Goal: Task Accomplishment & Management: Manage account settings

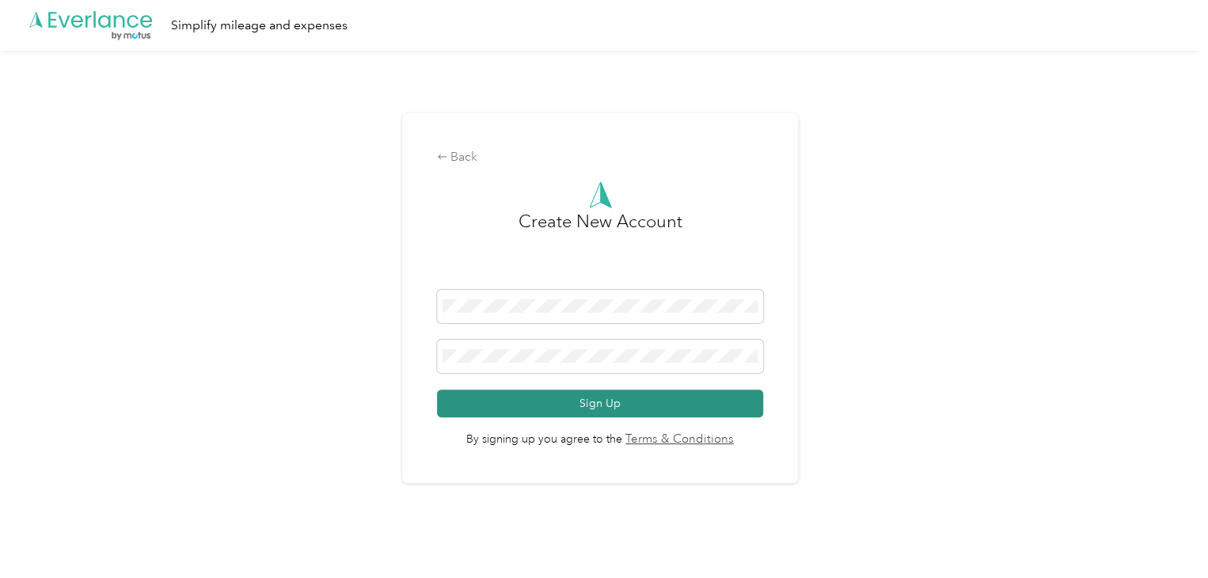
click at [539, 401] on button "Sign Up" at bounding box center [600, 404] width 326 height 28
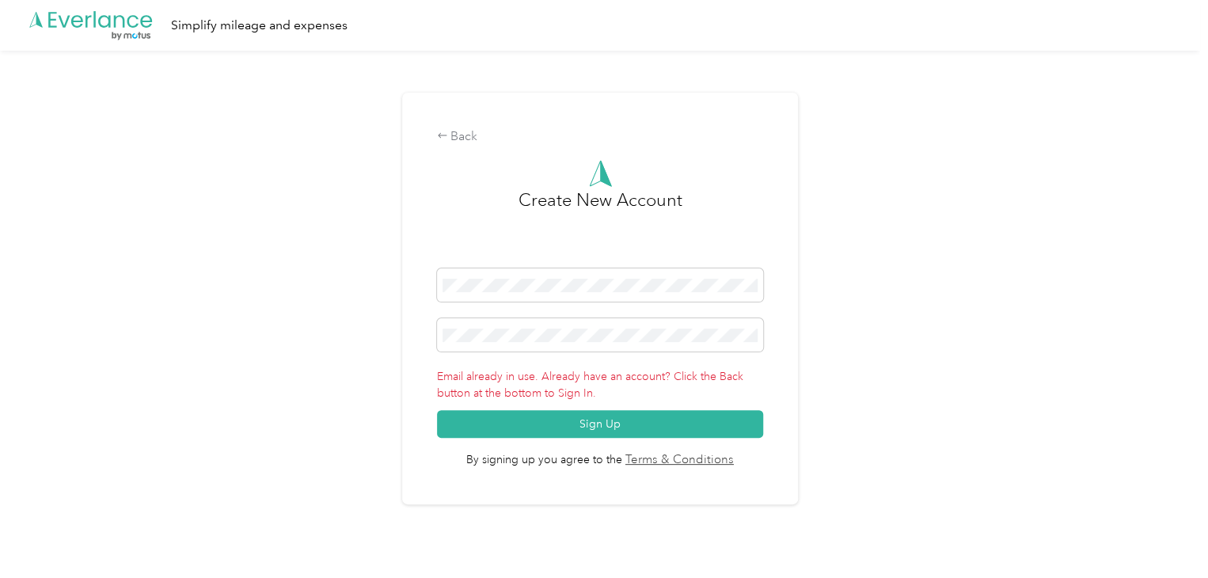
click at [551, 428] on button "Sign Up" at bounding box center [600, 424] width 326 height 28
click at [95, 29] on icon ".cls-1 { fill: #00adee; } .cls-2 { fill: #fff; } .cls-3 { fill: #707372; } .cls…" at bounding box center [91, 26] width 127 height 32
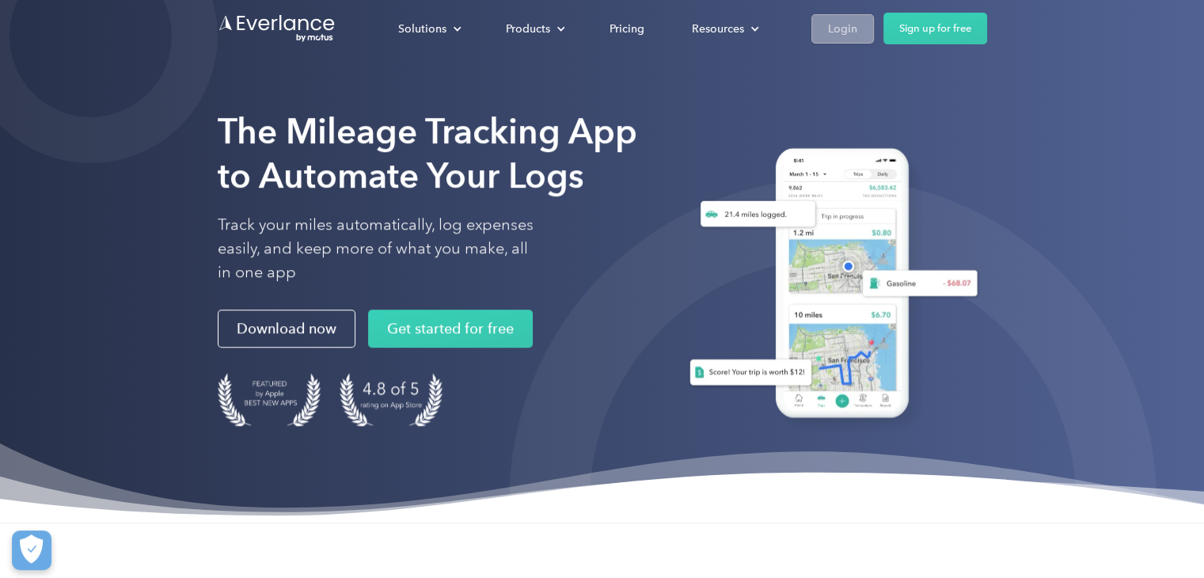
click at [827, 26] on link "Login" at bounding box center [843, 28] width 63 height 29
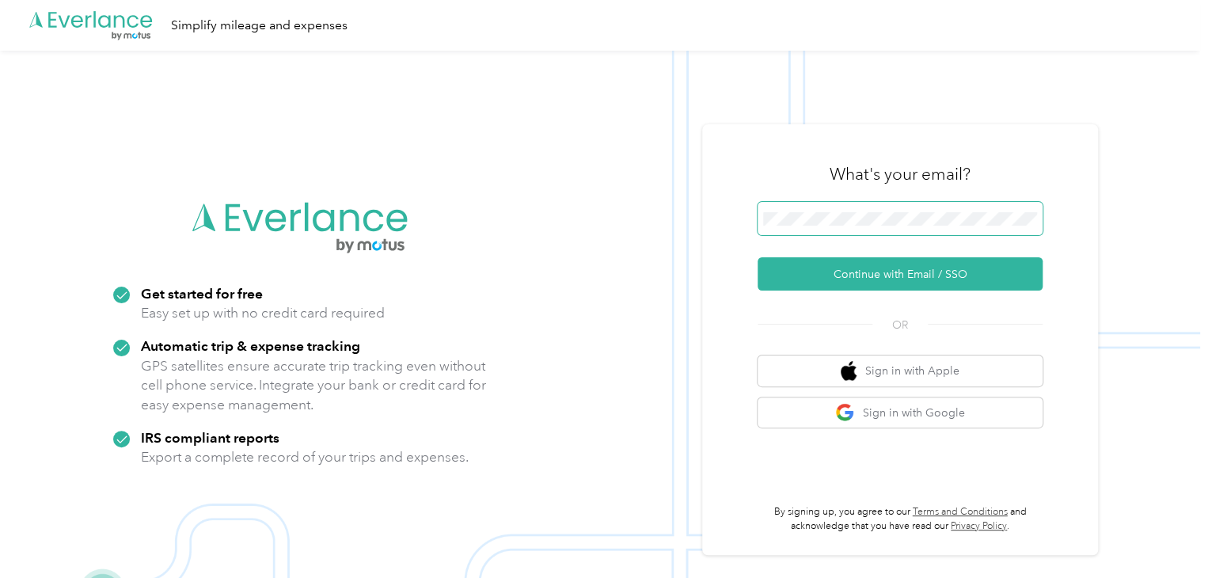
click at [851, 228] on span at bounding box center [900, 218] width 285 height 33
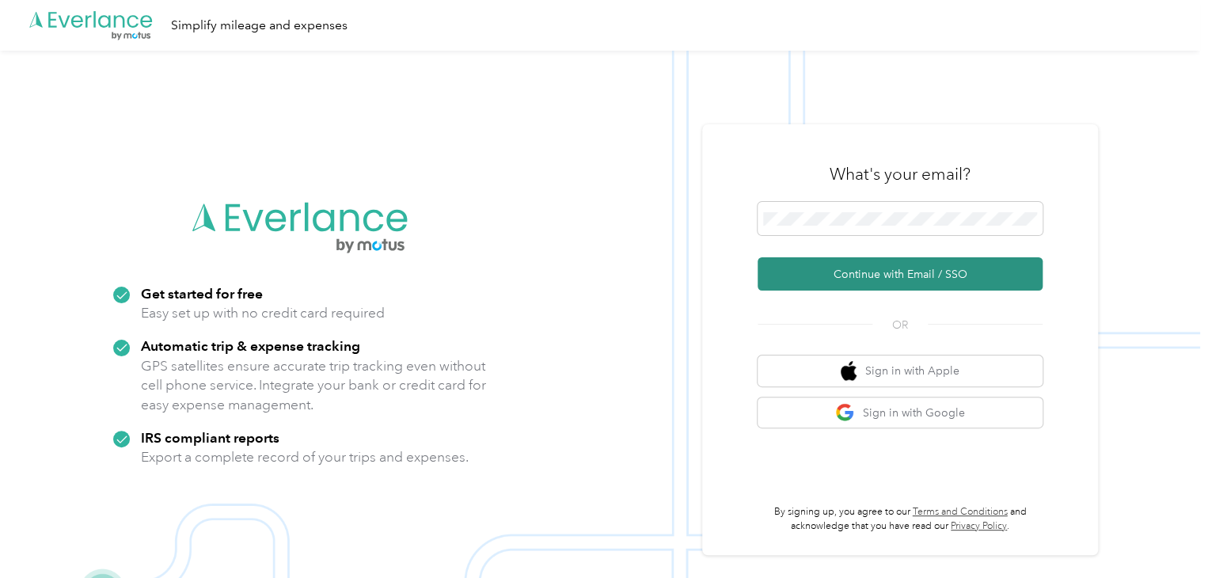
click at [782, 271] on button "Continue with Email / SSO" at bounding box center [900, 273] width 285 height 33
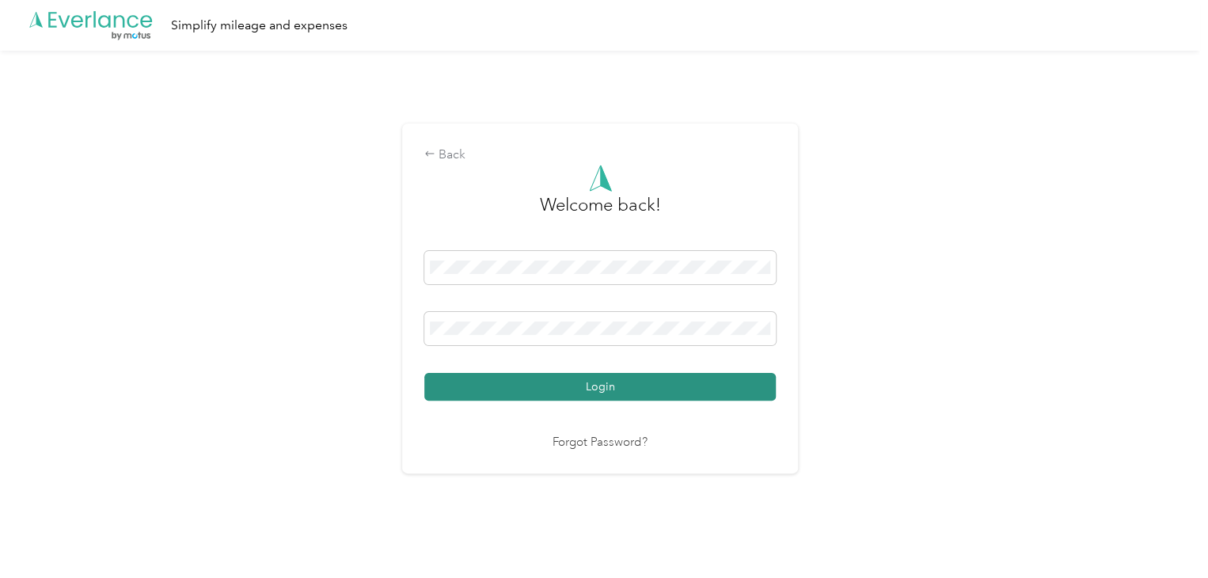
click at [528, 378] on button "Login" at bounding box center [600, 387] width 352 height 28
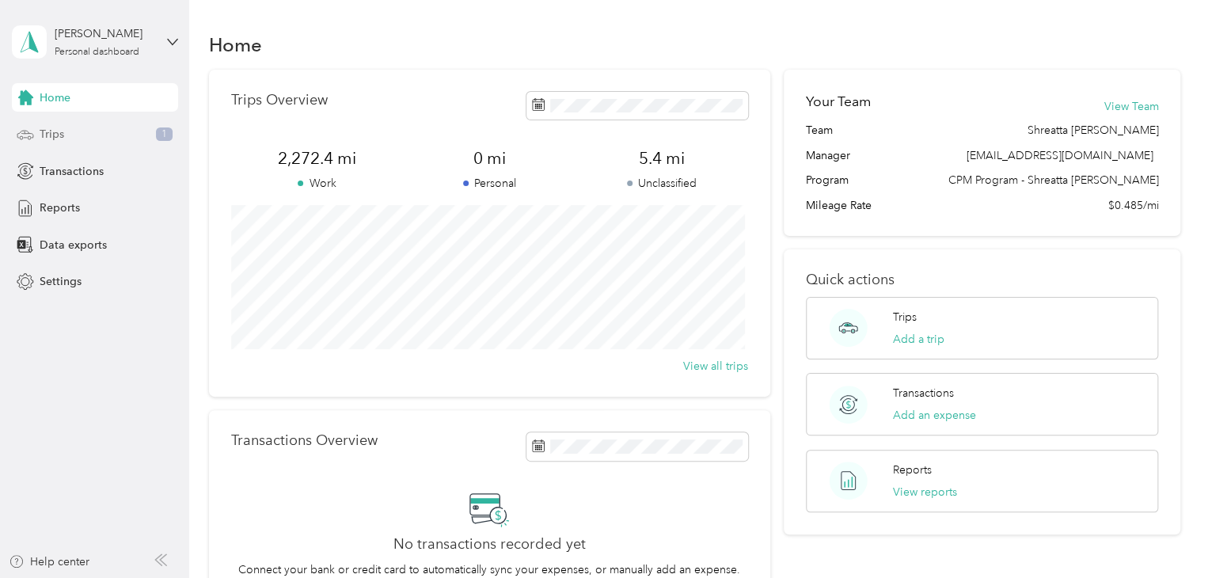
click at [59, 131] on span "Trips" at bounding box center [52, 134] width 25 height 17
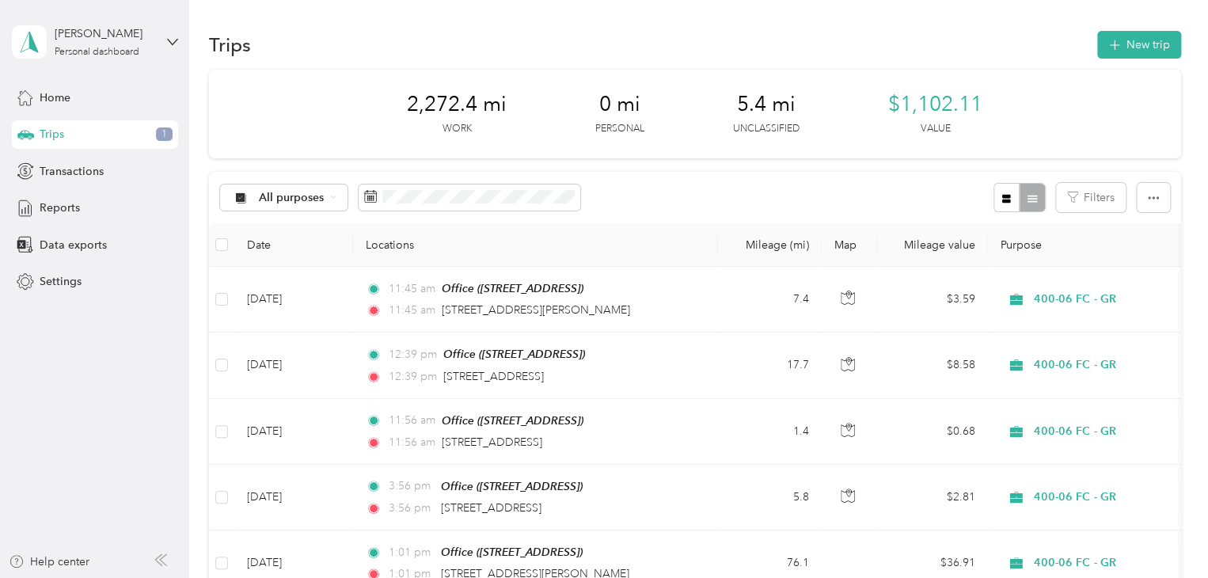
click at [645, 213] on div "All purposes Filters" at bounding box center [695, 197] width 972 height 51
click at [67, 131] on div "Trips 1" at bounding box center [95, 134] width 166 height 29
click at [84, 92] on div "Home" at bounding box center [95, 97] width 166 height 29
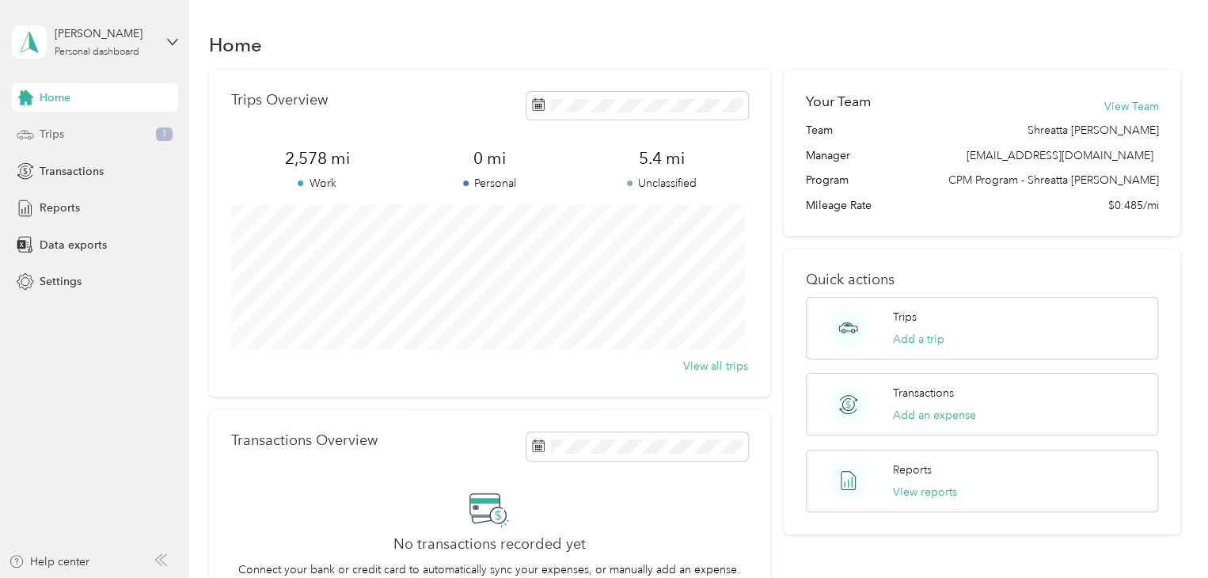
click at [65, 137] on div "Trips 1" at bounding box center [95, 134] width 166 height 29
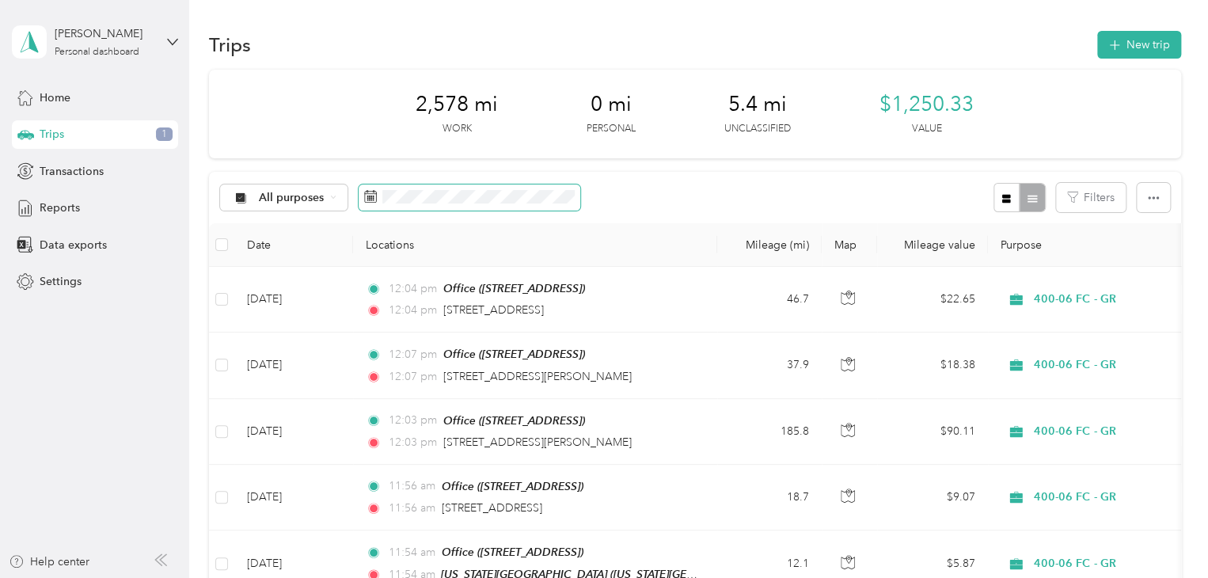
click at [378, 197] on span at bounding box center [470, 197] width 222 height 27
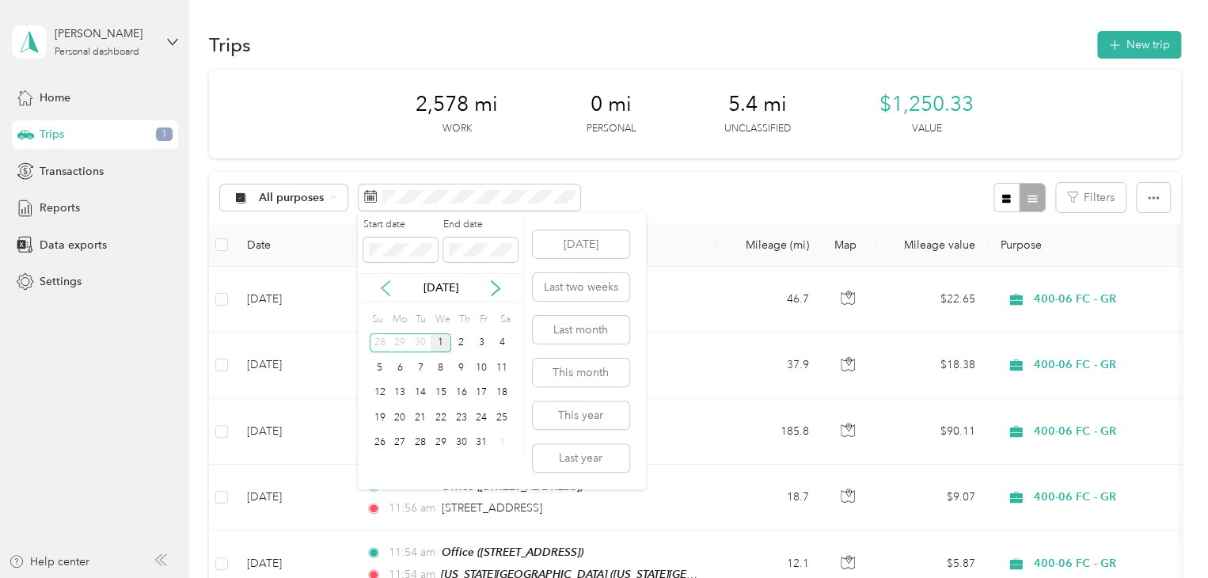
click at [386, 282] on icon at bounding box center [386, 288] width 16 height 16
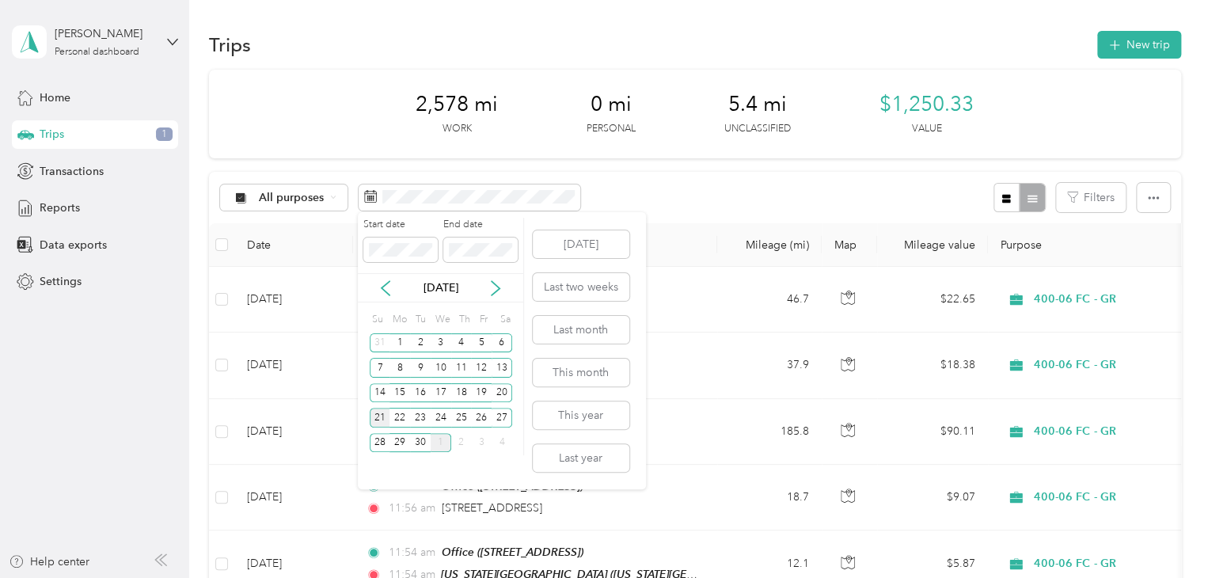
click at [382, 416] on div "21" at bounding box center [380, 418] width 21 height 20
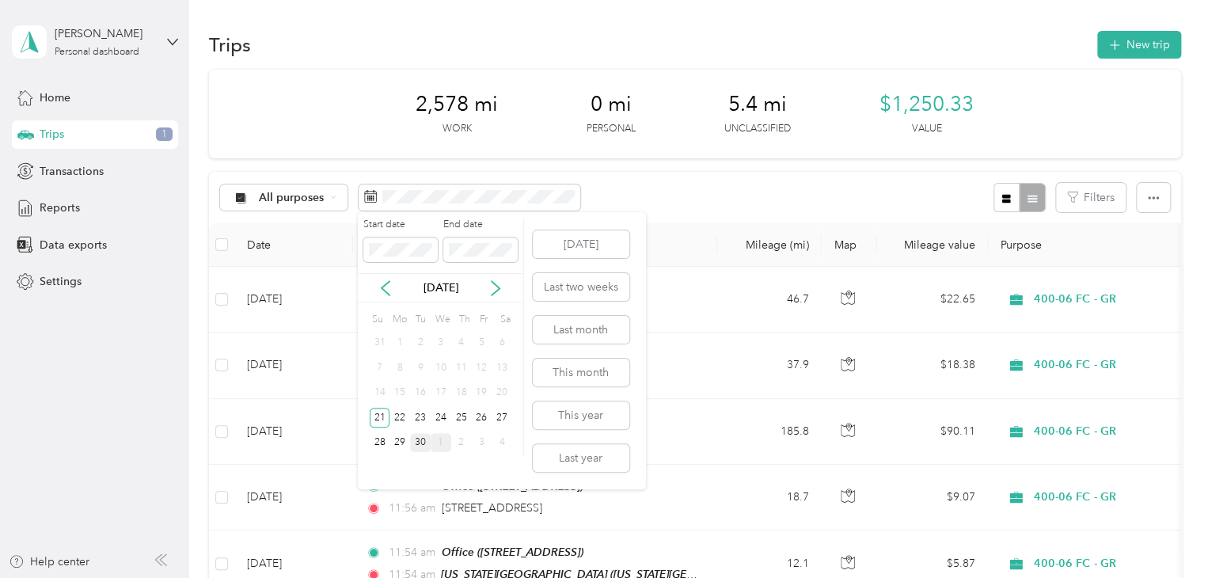
click at [423, 445] on div "30" at bounding box center [420, 443] width 21 height 20
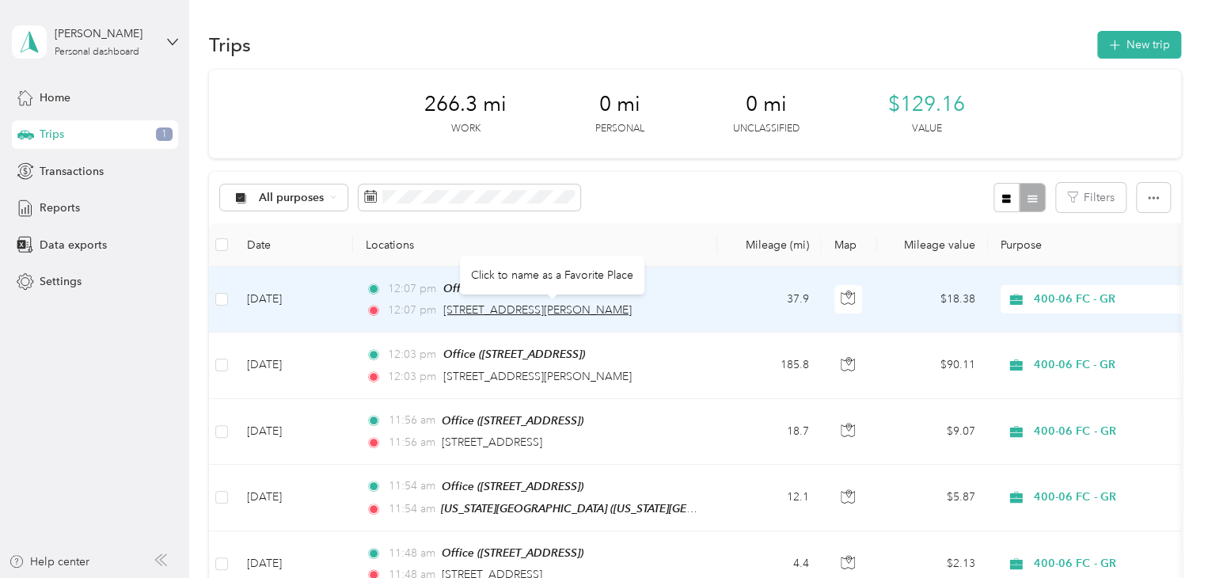
click at [632, 305] on span "216 N Wilmott St, Otsego, MI, United States" at bounding box center [537, 309] width 188 height 13
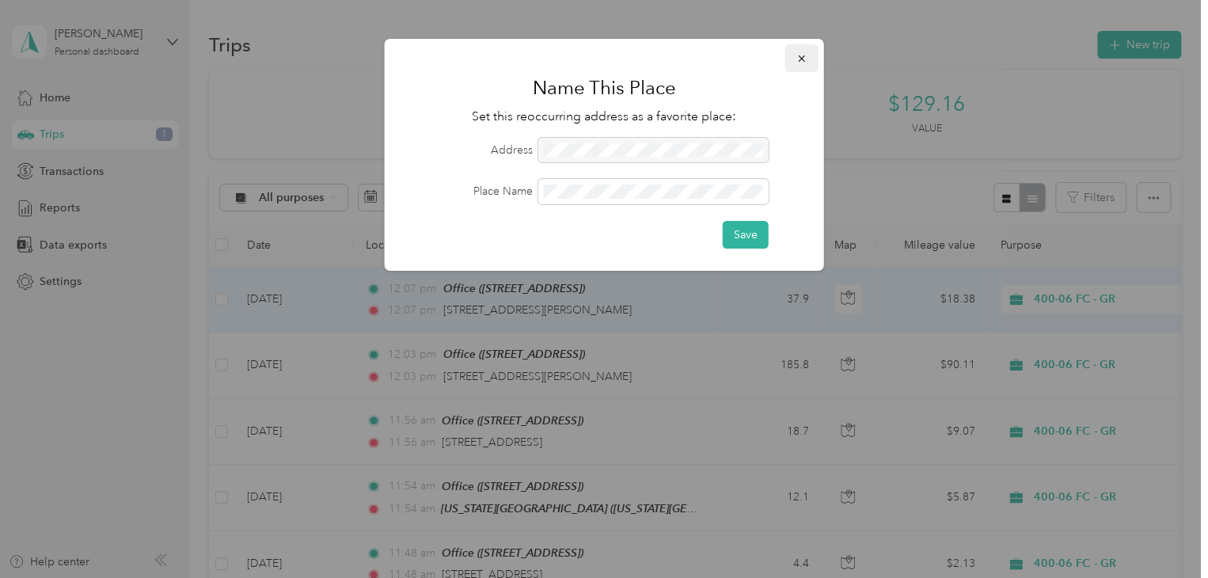
click at [805, 58] on button "button" at bounding box center [802, 58] width 33 height 28
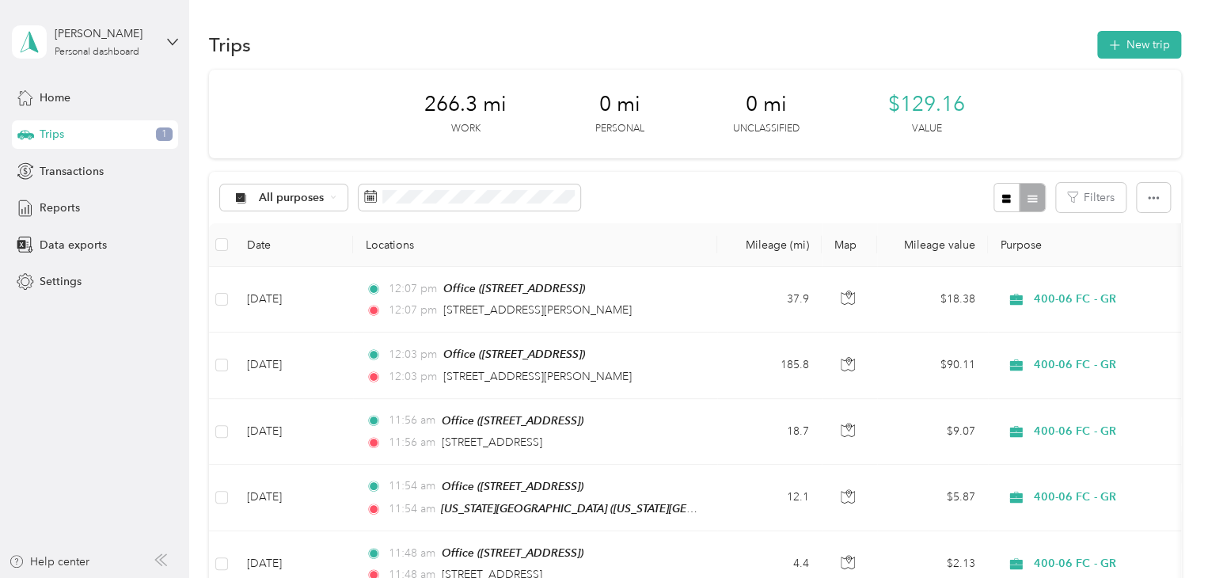
click at [1023, 244] on th "Purpose" at bounding box center [1099, 245] width 222 height 44
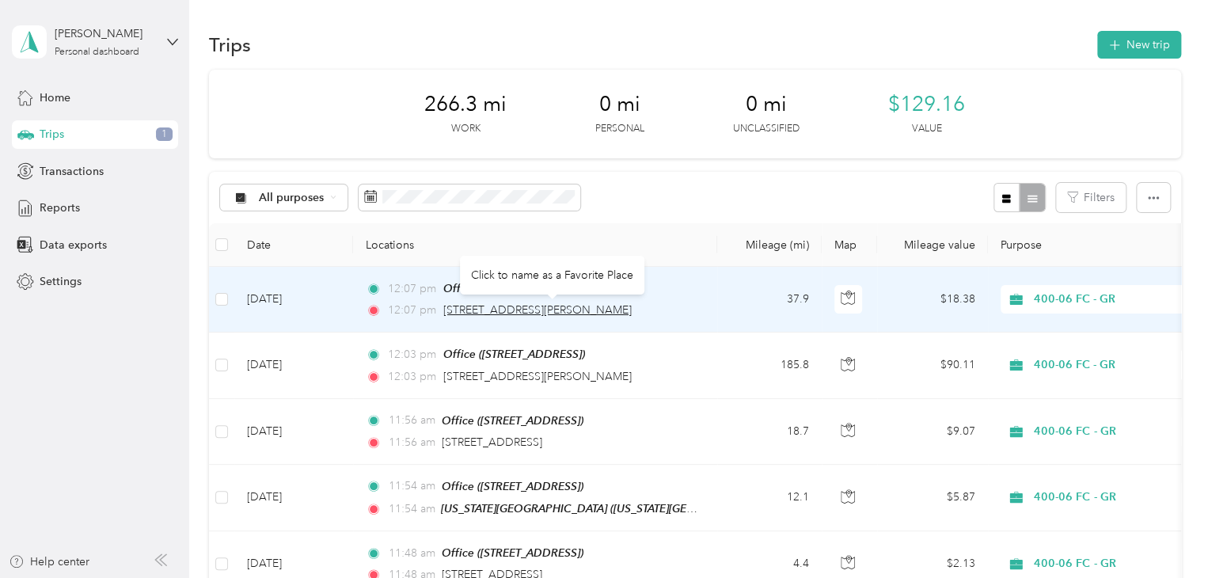
click at [451, 305] on span "216 N Wilmott St, Otsego, MI, United States" at bounding box center [537, 309] width 188 height 13
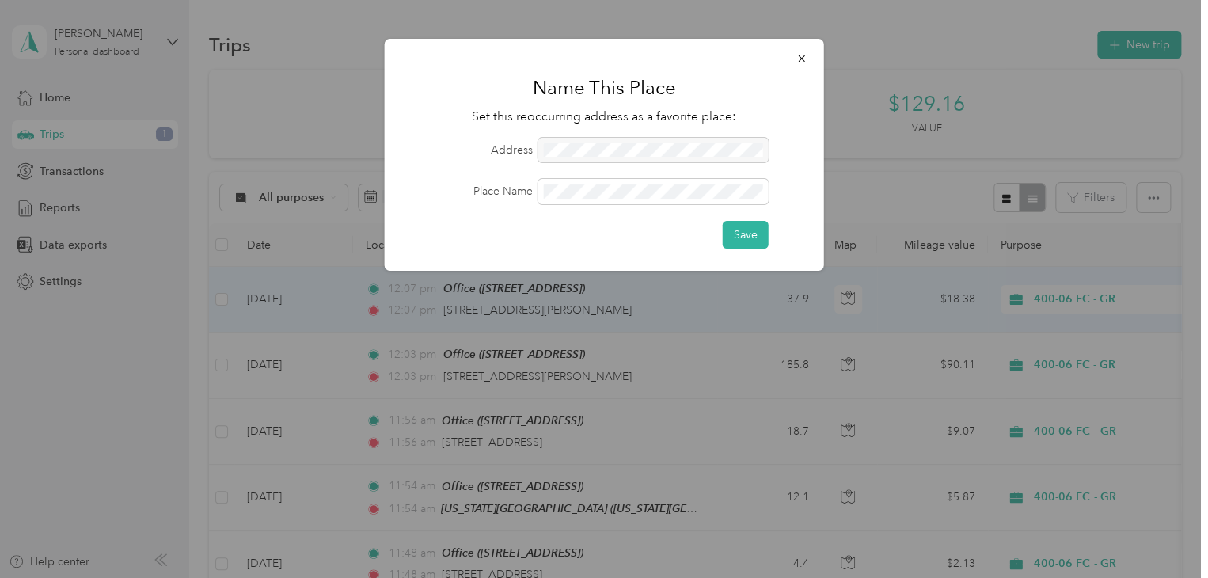
drag, startPoint x: 808, startPoint y: 60, endPoint x: 774, endPoint y: 74, distance: 37.6
click at [808, 61] on button "button" at bounding box center [802, 58] width 33 height 28
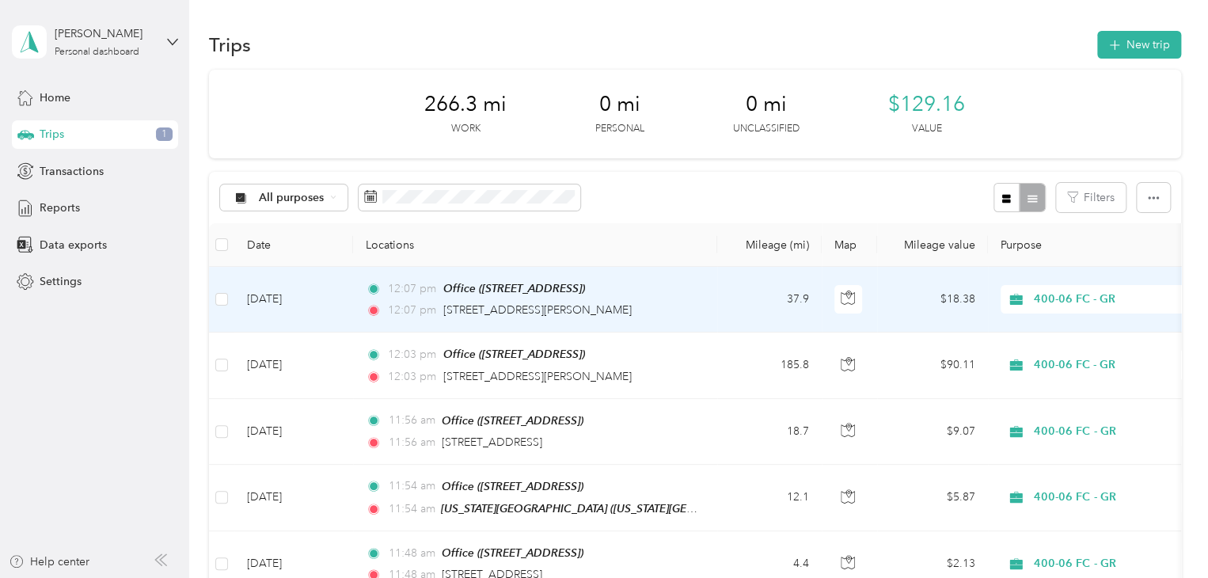
click at [329, 295] on td "Sep 29, 2025" at bounding box center [293, 300] width 119 height 66
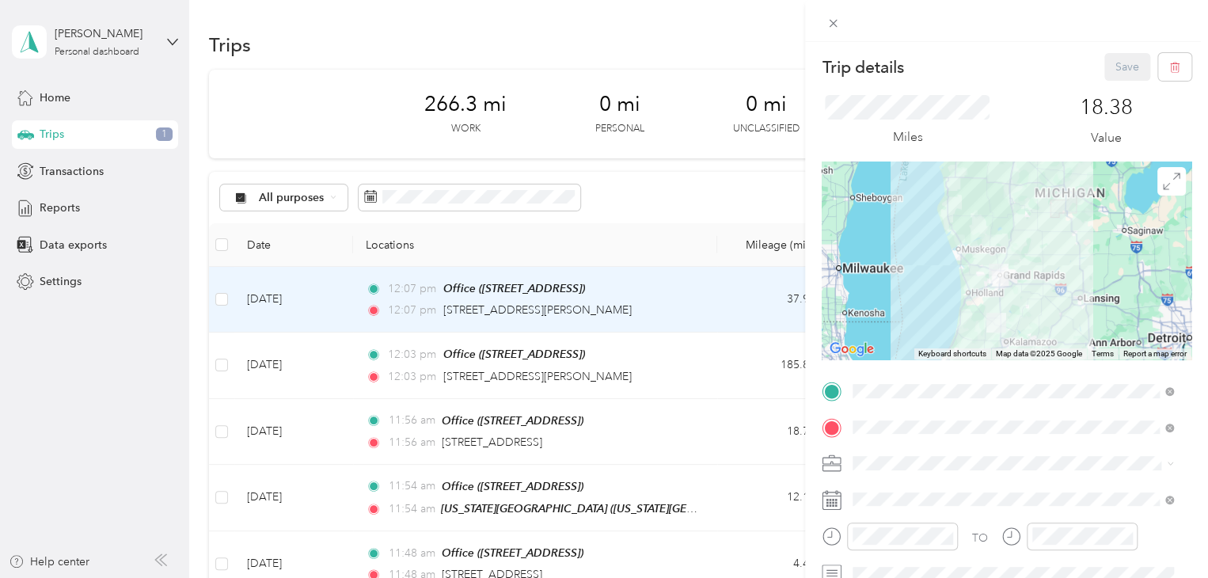
click at [909, 143] on p "Miles" at bounding box center [907, 137] width 30 height 20
click at [1170, 72] on icon "button" at bounding box center [1175, 67] width 11 height 11
click at [1105, 83] on button "Yes" at bounding box center [1116, 86] width 31 height 25
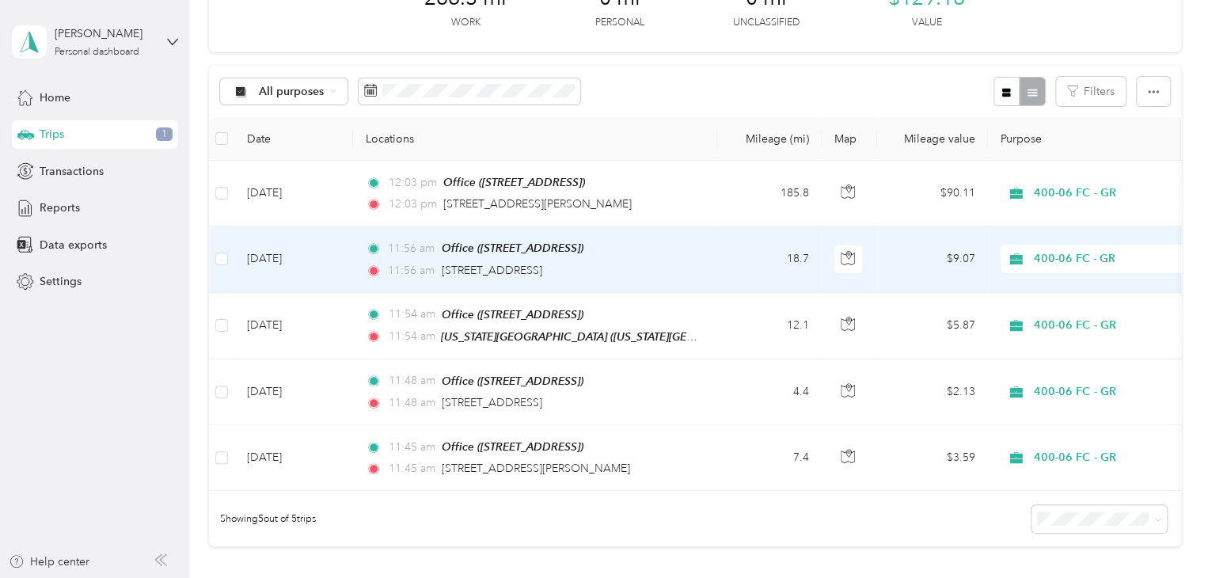
scroll to position [79, 0]
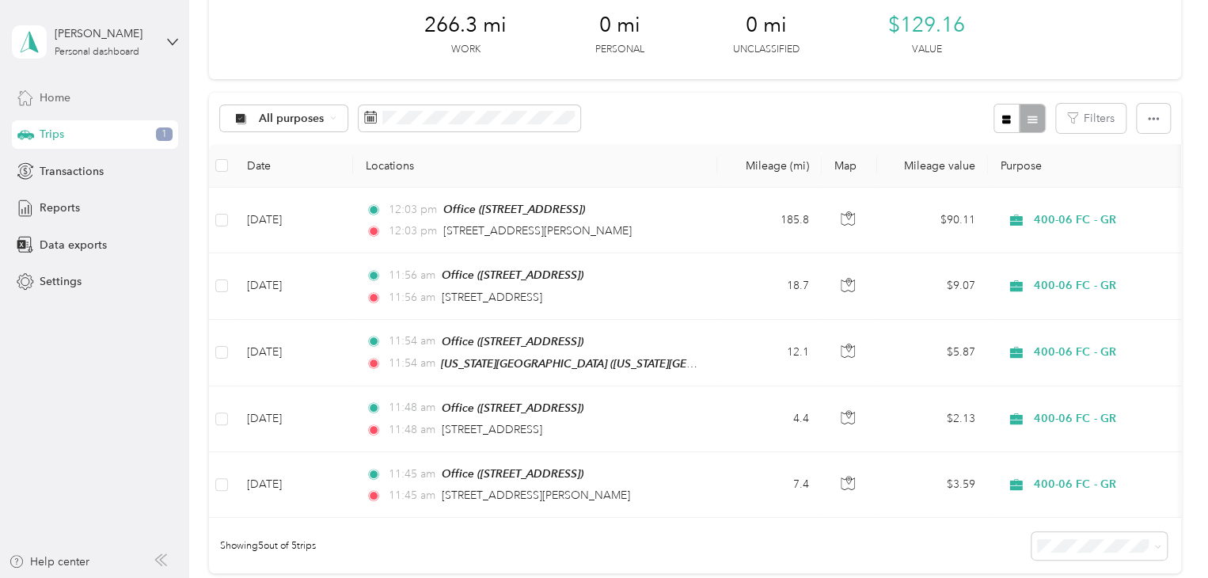
click at [60, 105] on span "Home" at bounding box center [55, 97] width 31 height 17
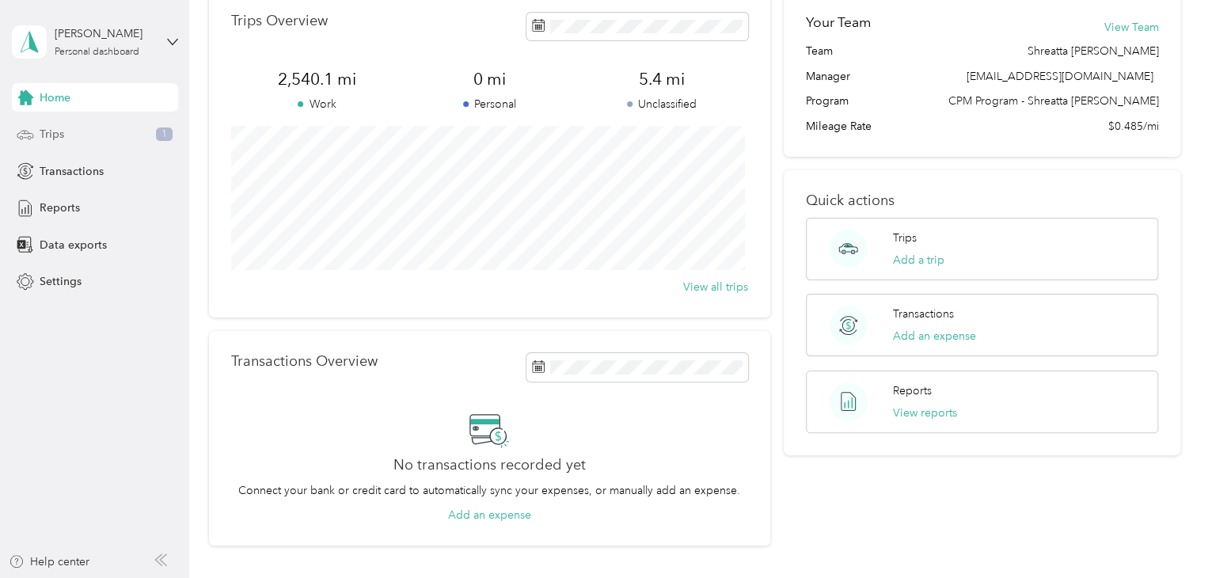
click at [75, 130] on div "Trips 1" at bounding box center [95, 134] width 166 height 29
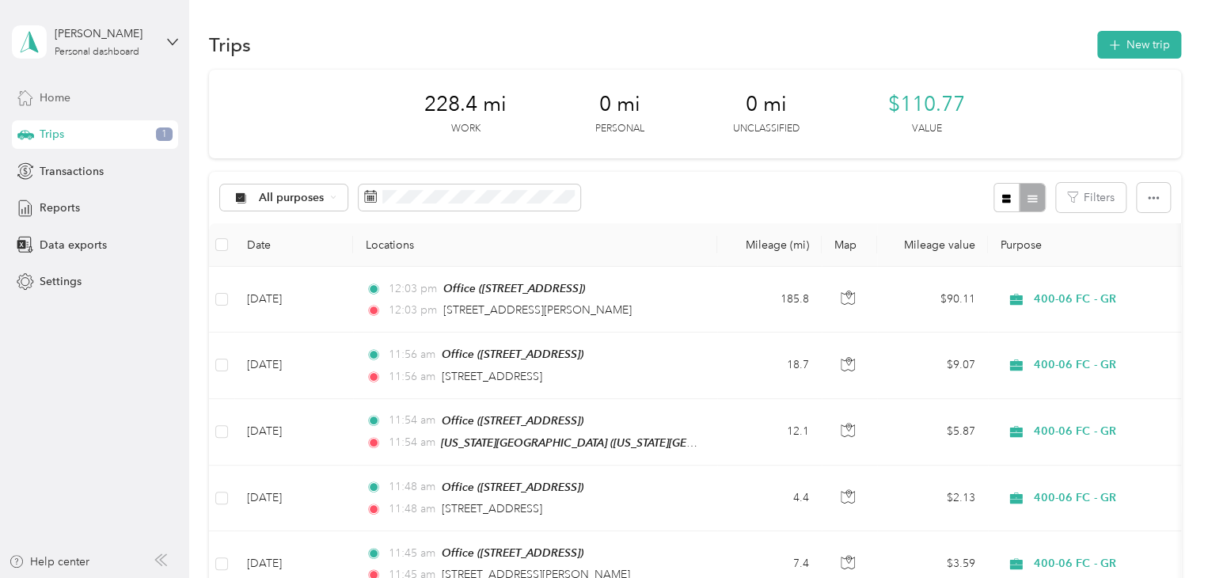
click at [62, 101] on span "Home" at bounding box center [55, 97] width 31 height 17
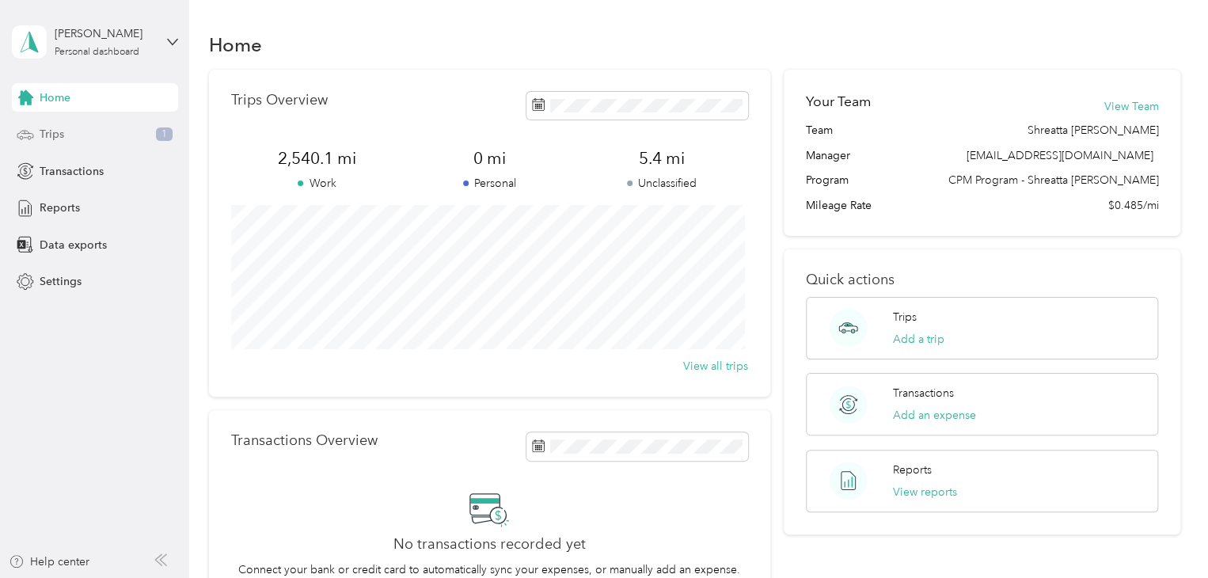
click at [63, 135] on span "Trips" at bounding box center [52, 134] width 25 height 17
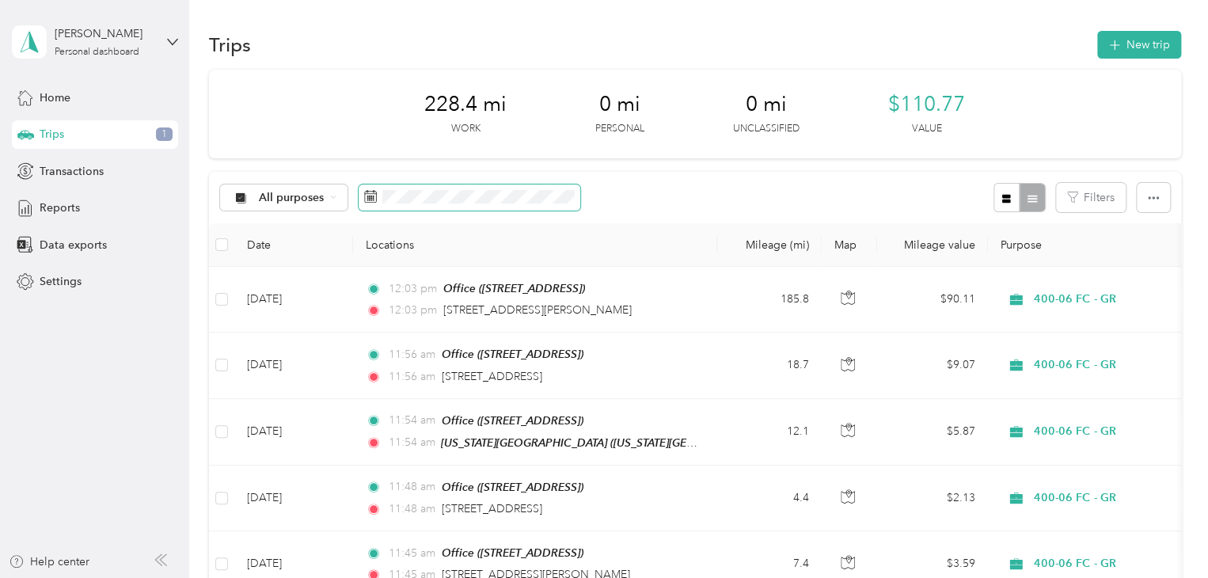
click at [375, 201] on icon at bounding box center [370, 196] width 13 height 13
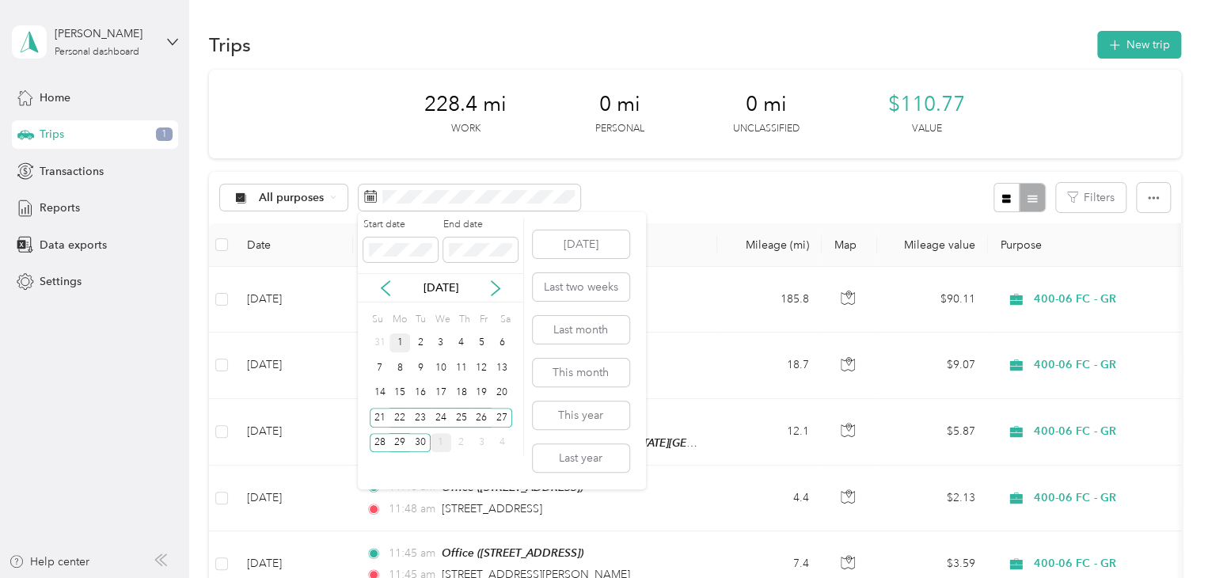
click at [399, 344] on div "1" at bounding box center [400, 343] width 21 height 20
click at [417, 440] on div "30" at bounding box center [420, 443] width 21 height 20
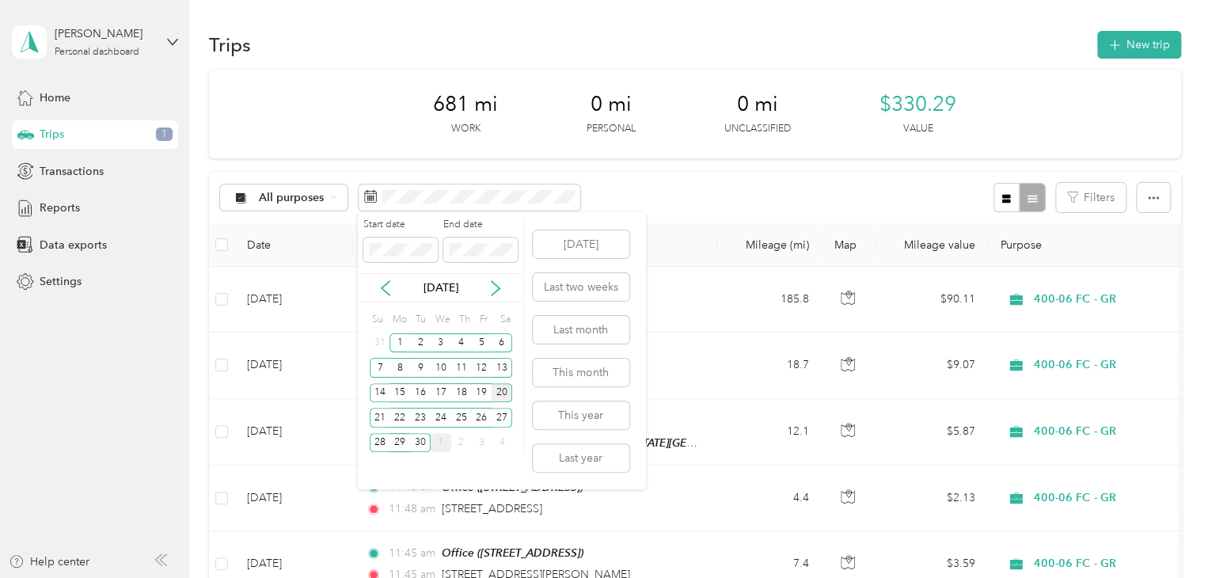
click at [500, 395] on div "20" at bounding box center [502, 393] width 21 height 20
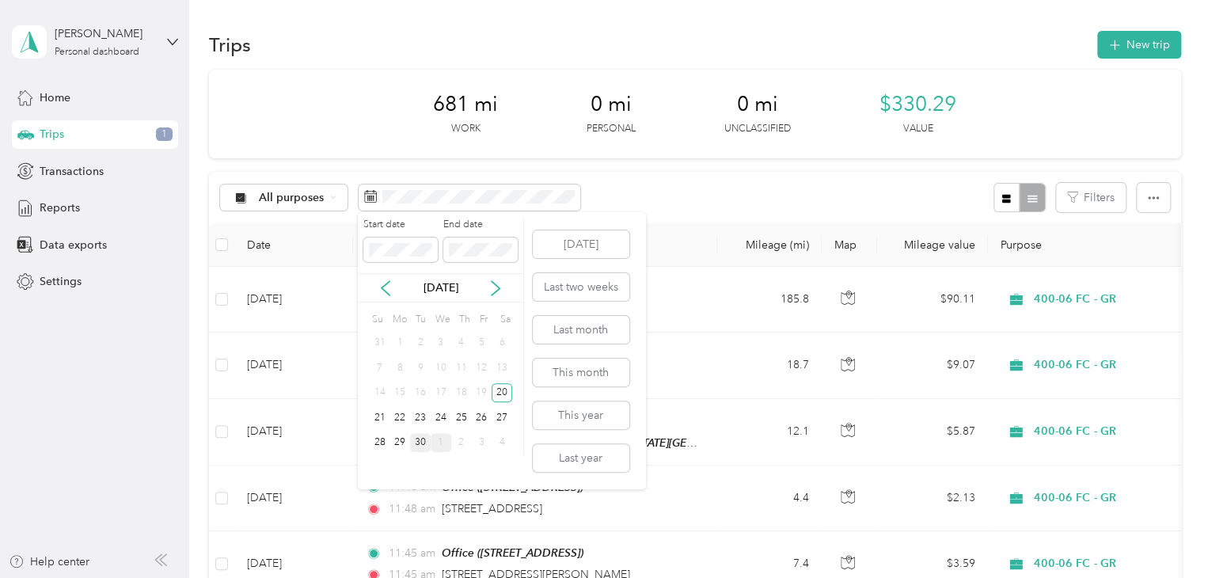
click at [415, 439] on div "30" at bounding box center [420, 443] width 21 height 20
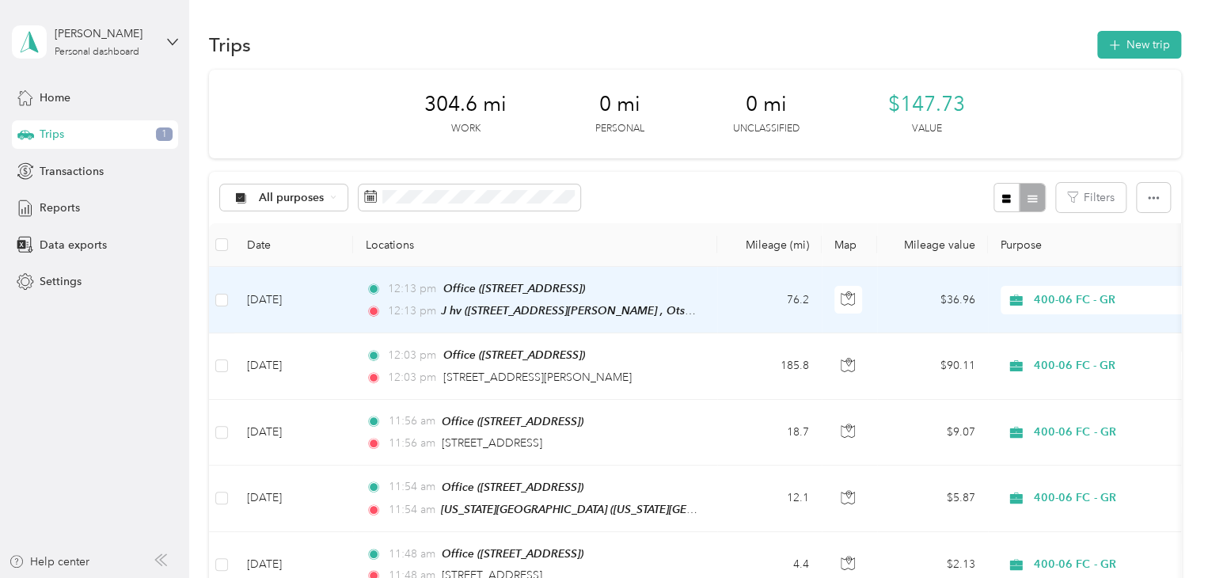
click at [305, 302] on td "Sep 29, 2025" at bounding box center [293, 300] width 119 height 67
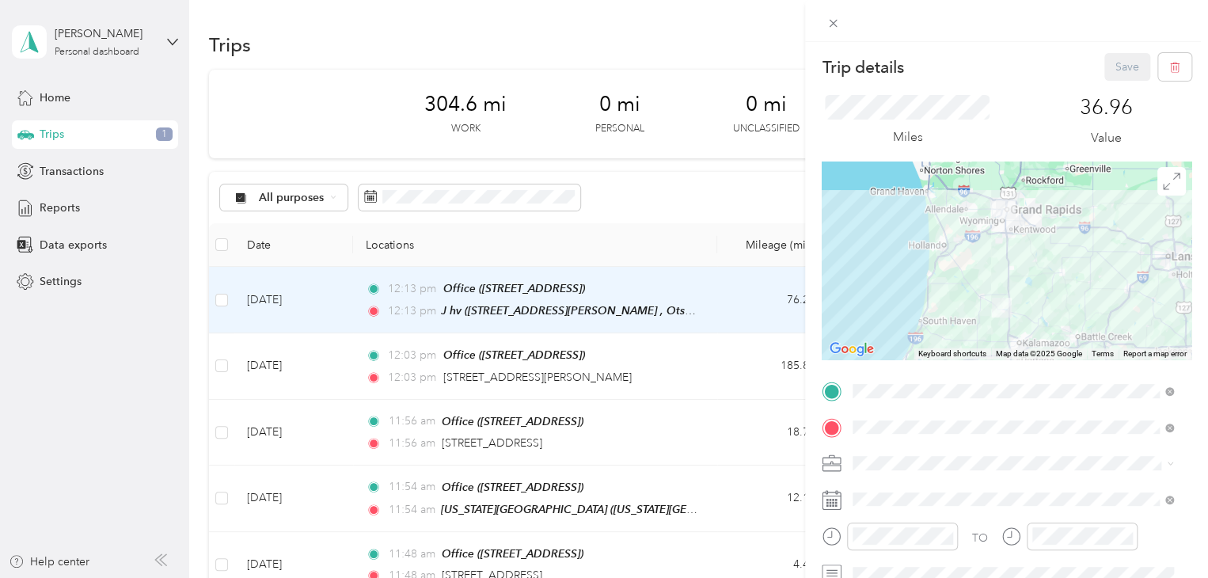
scroll to position [158, 0]
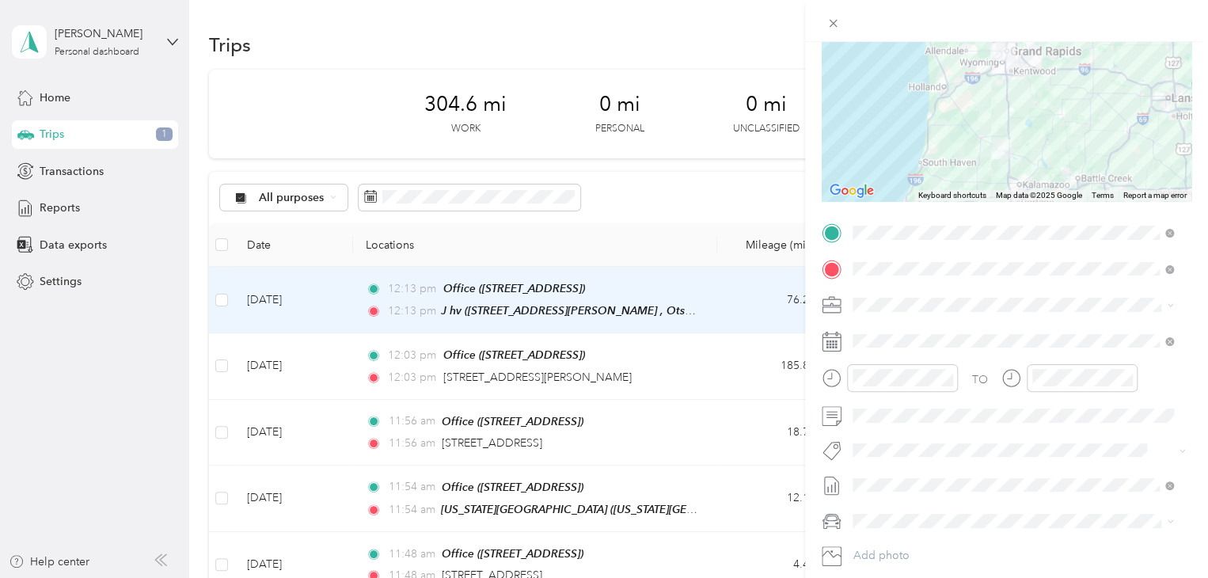
click at [261, 368] on div "Trip details Save This trip cannot be edited because it is either under review,…" at bounding box center [604, 289] width 1208 height 578
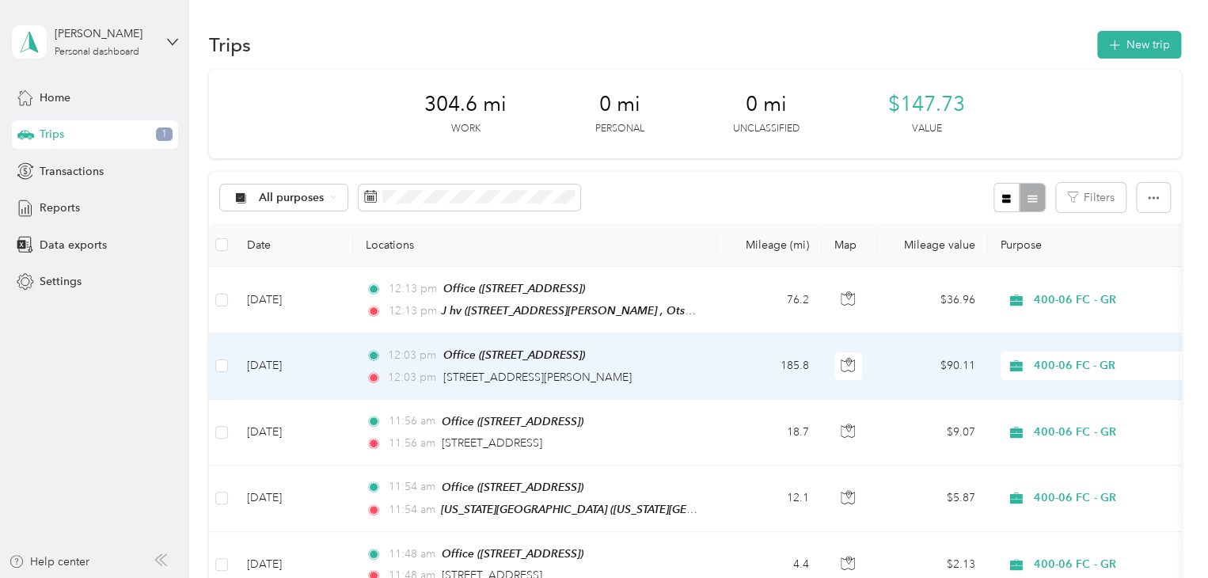
click at [261, 368] on td "Sep 24, 2025" at bounding box center [293, 366] width 119 height 66
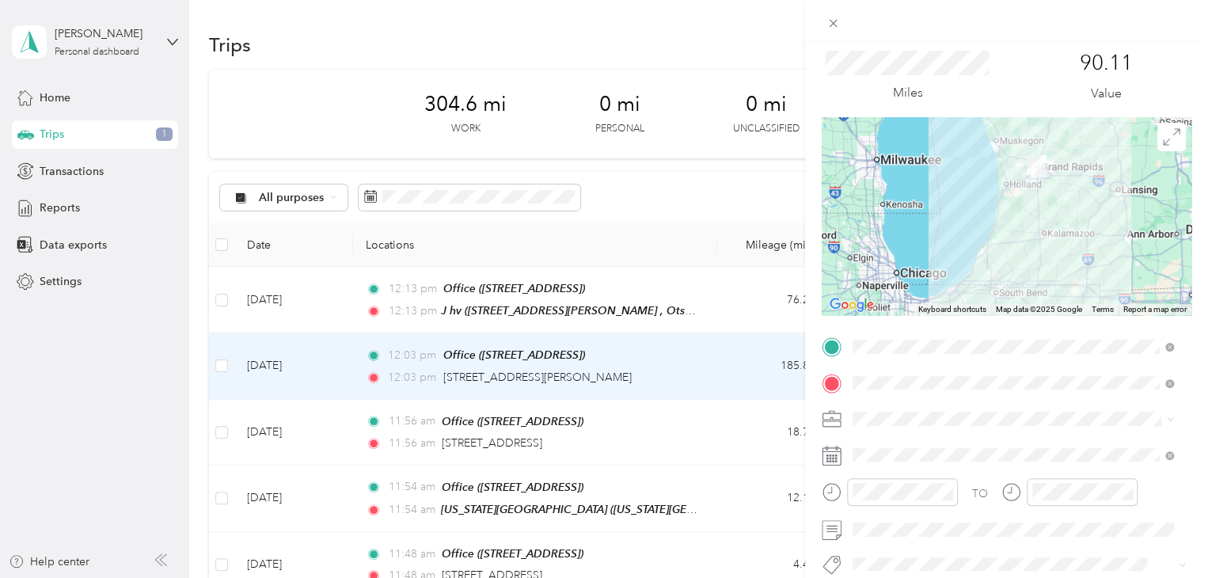
scroll to position [79, 0]
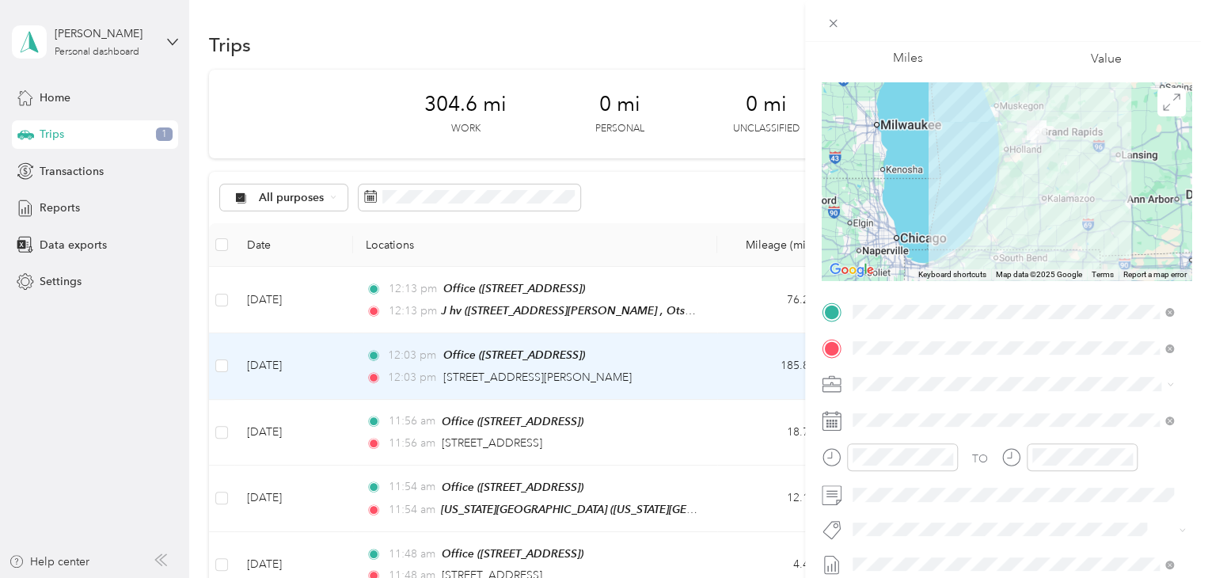
click at [285, 430] on div "Trip details Save This trip cannot be edited because it is either under review,…" at bounding box center [604, 289] width 1208 height 578
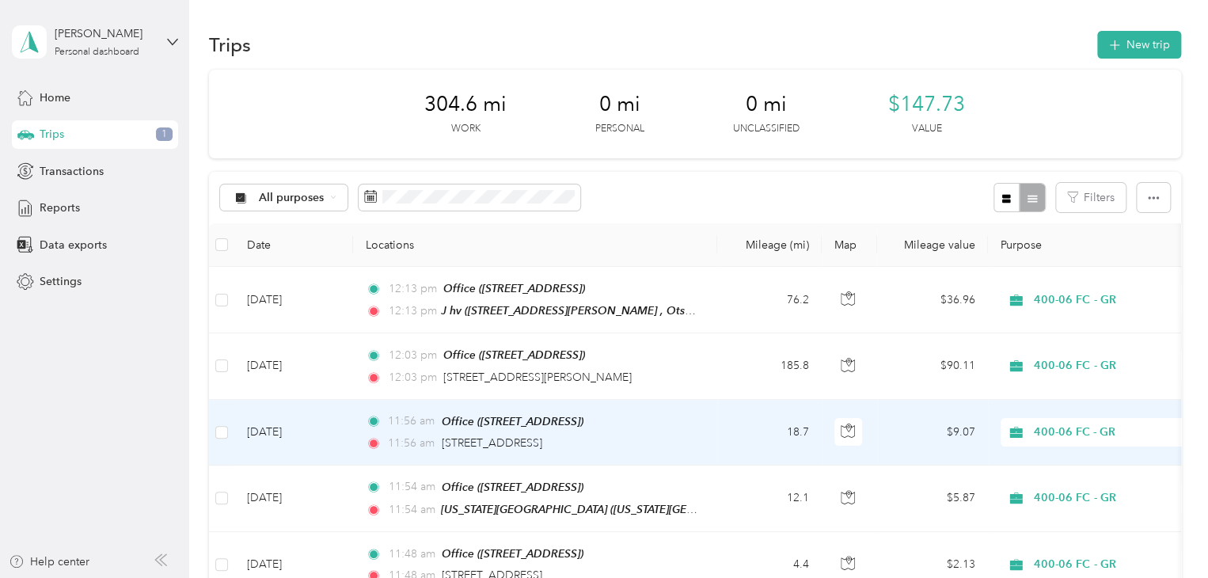
click at [285, 430] on td "Sep 23, 2025" at bounding box center [293, 433] width 119 height 66
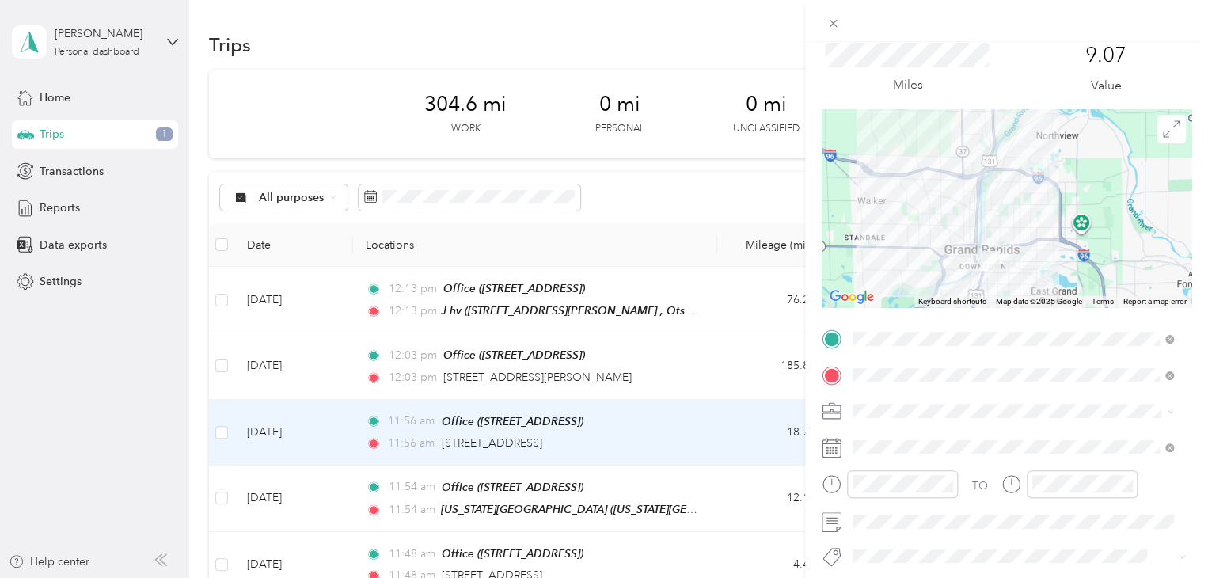
scroll to position [79, 0]
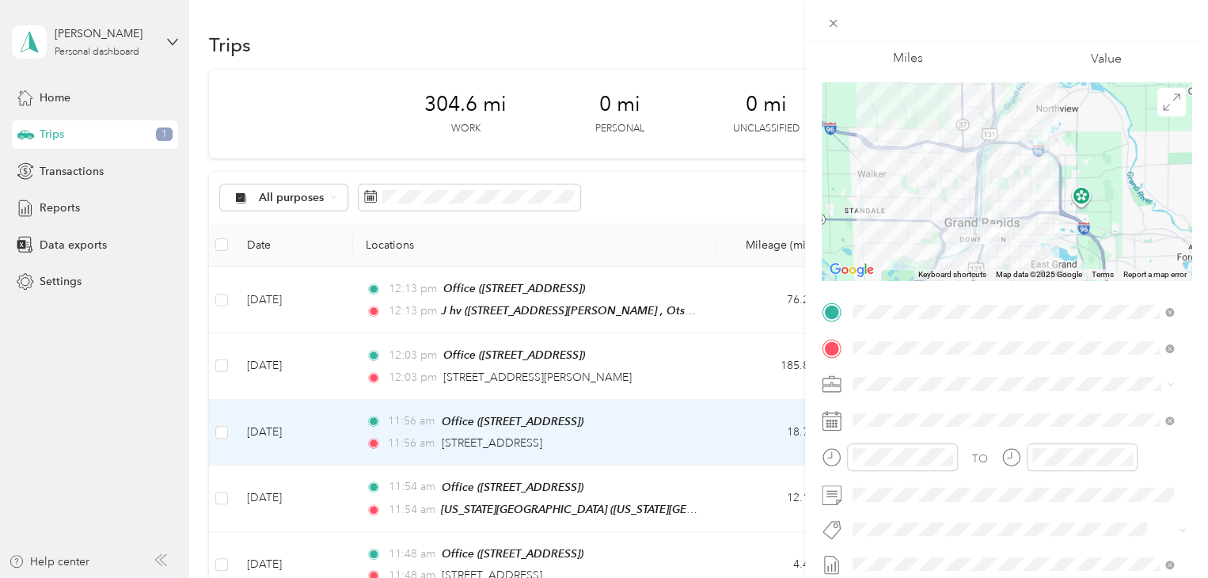
click at [269, 499] on div "Trip details Save This trip cannot be edited because it is either under review,…" at bounding box center [604, 289] width 1208 height 578
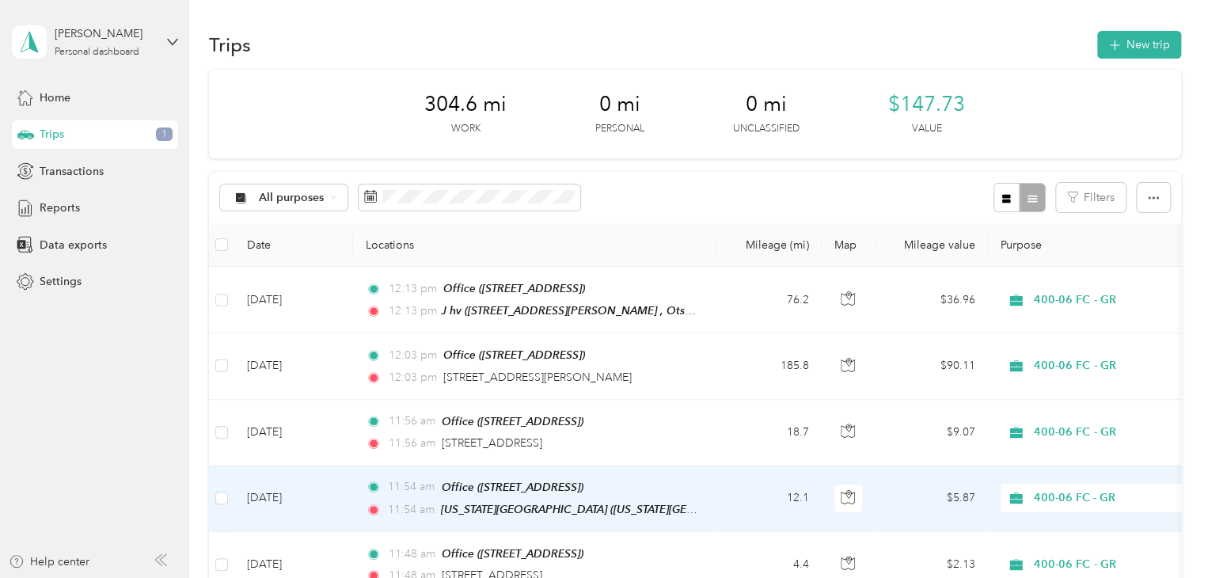
click at [269, 499] on td "Sep 23, 2025" at bounding box center [293, 499] width 119 height 67
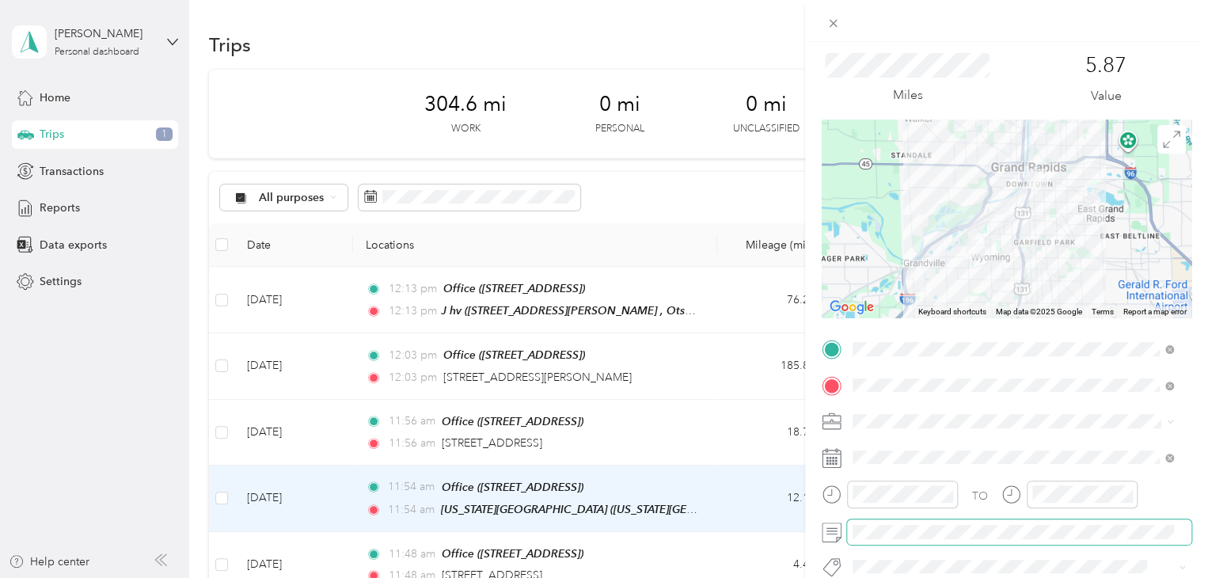
scroll to position [79, 0]
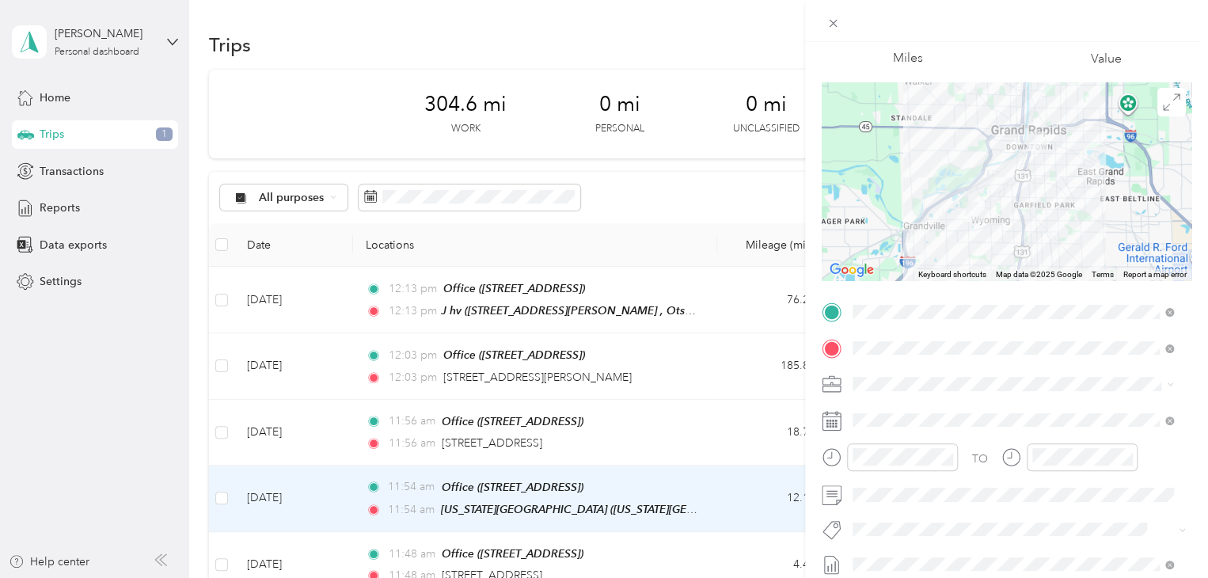
click at [314, 549] on div "Trip details Save This trip cannot be edited because it is either under review,…" at bounding box center [604, 289] width 1208 height 578
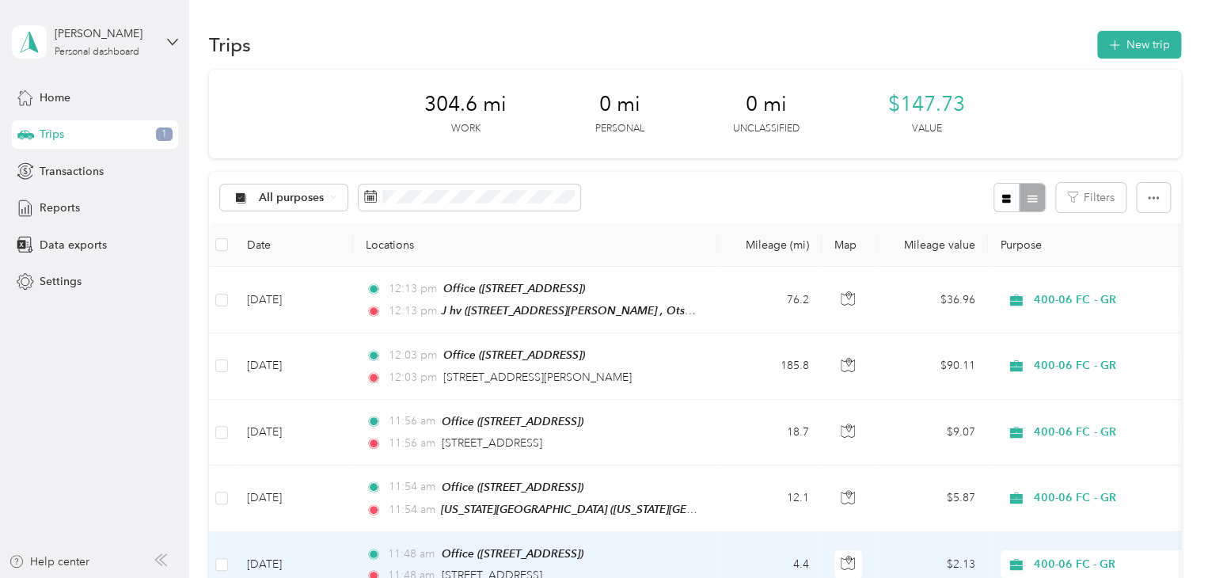
click at [314, 549] on td "Sep 22, 2025" at bounding box center [293, 565] width 119 height 66
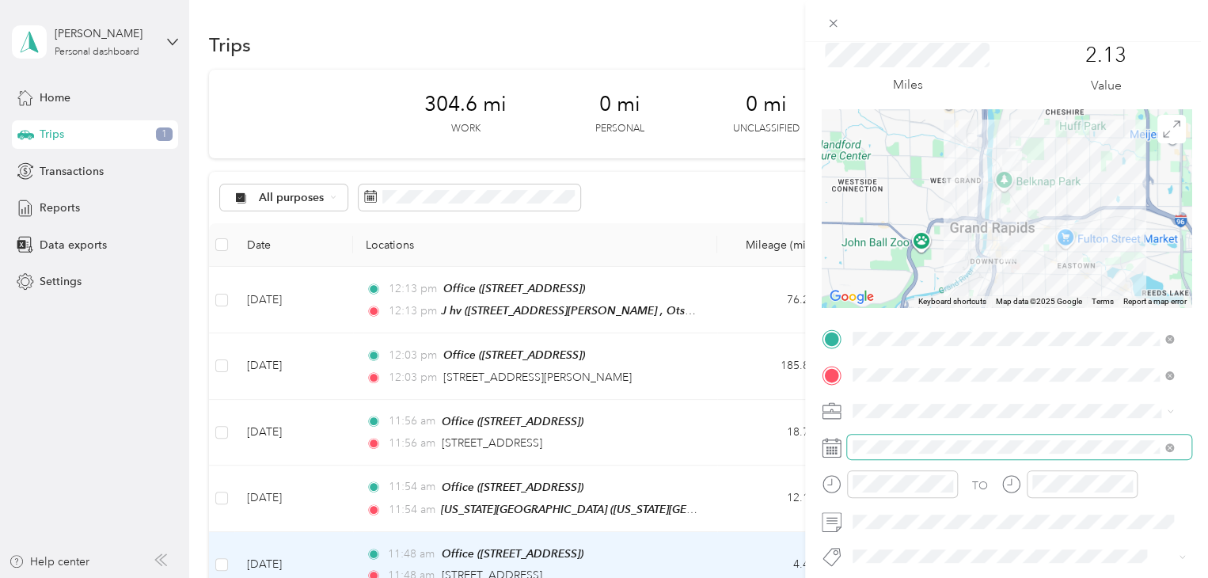
scroll to position [79, 0]
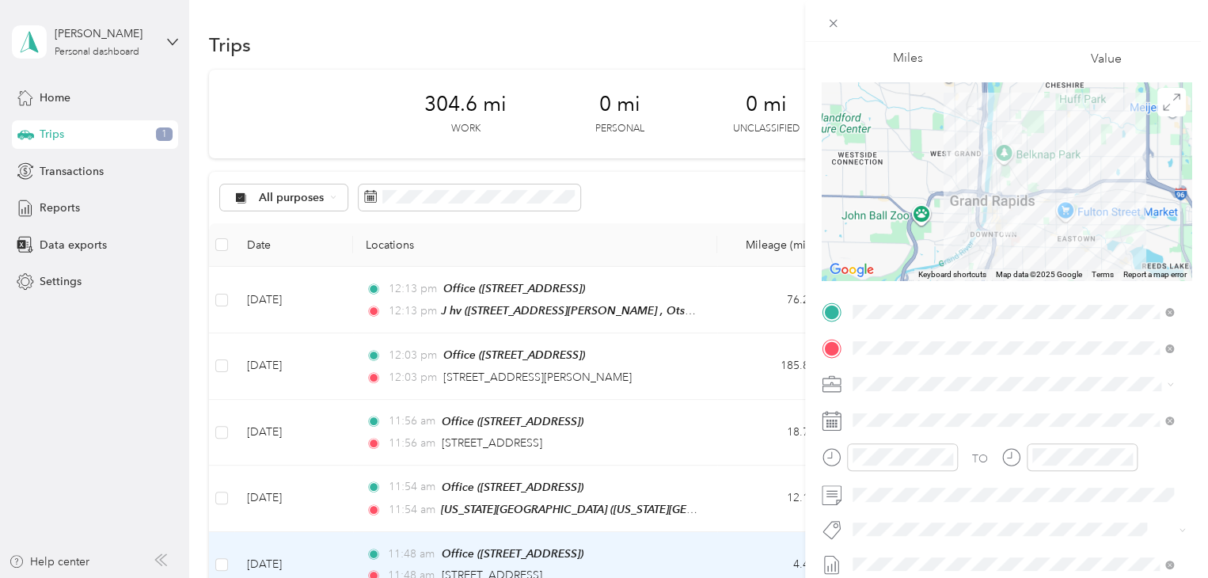
click at [624, 230] on div "Trip details Save This trip cannot be edited because it is either under review,…" at bounding box center [604, 289] width 1208 height 578
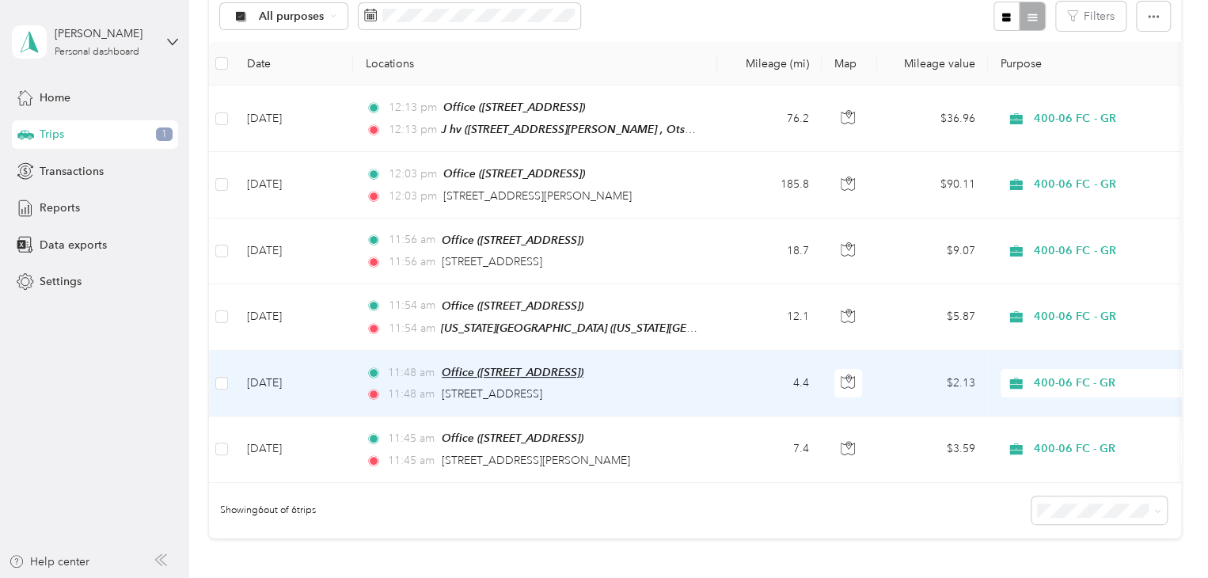
scroll to position [238, 0]
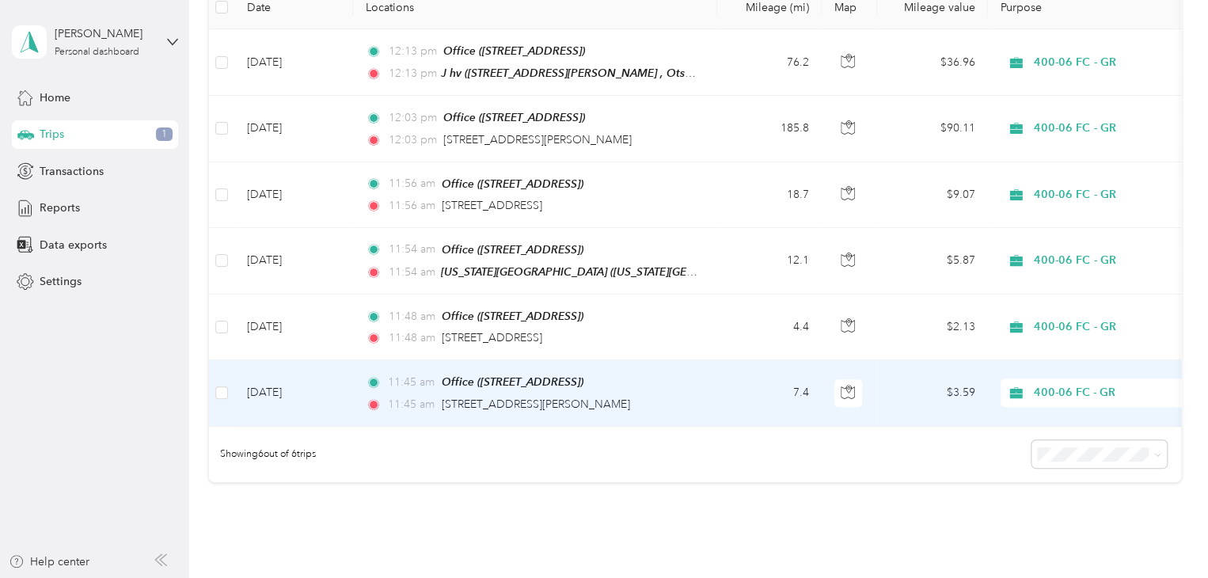
click at [286, 393] on td "Sep 22, 2025" at bounding box center [293, 393] width 119 height 66
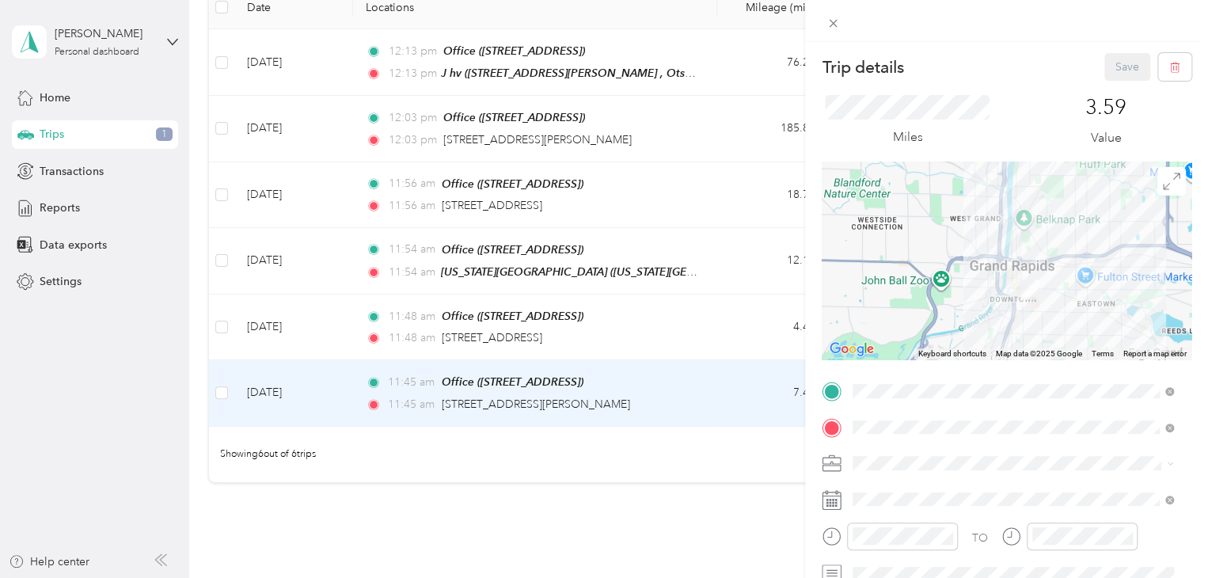
click at [602, 453] on div "Trip details Save This trip cannot be edited because it is either under review,…" at bounding box center [604, 289] width 1208 height 578
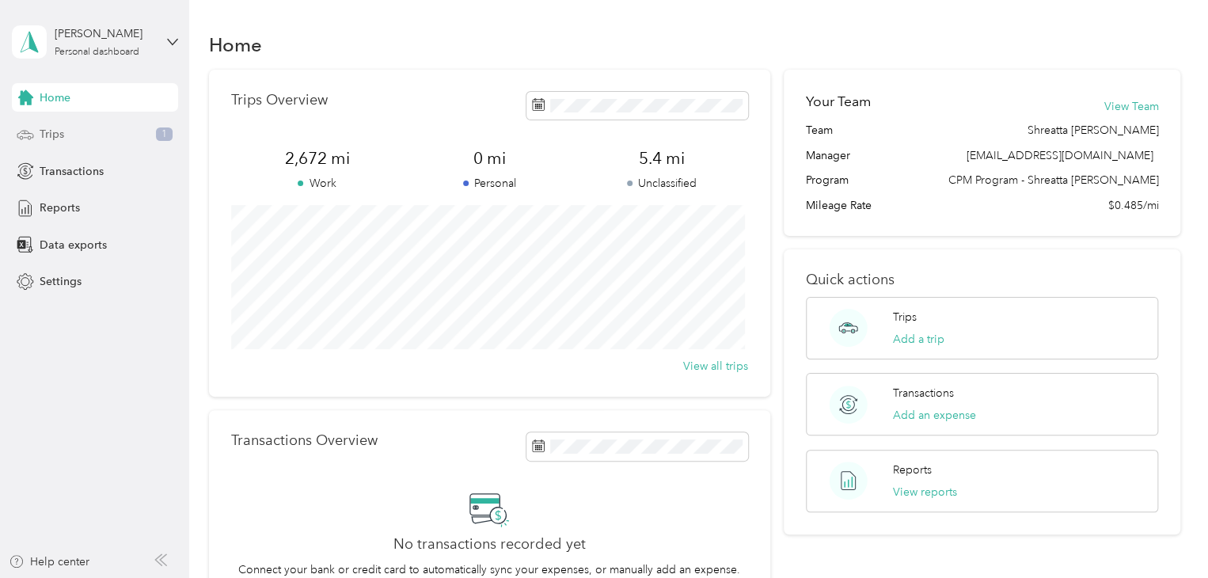
click at [67, 131] on div "Trips 1" at bounding box center [95, 134] width 166 height 29
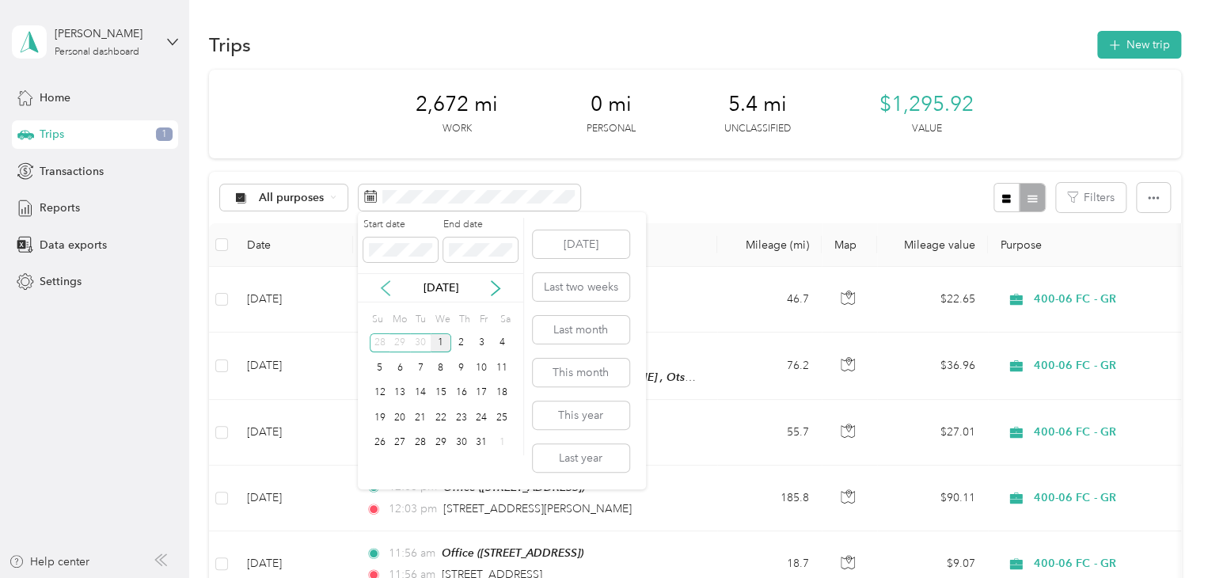
click at [391, 284] on icon at bounding box center [386, 288] width 16 height 16
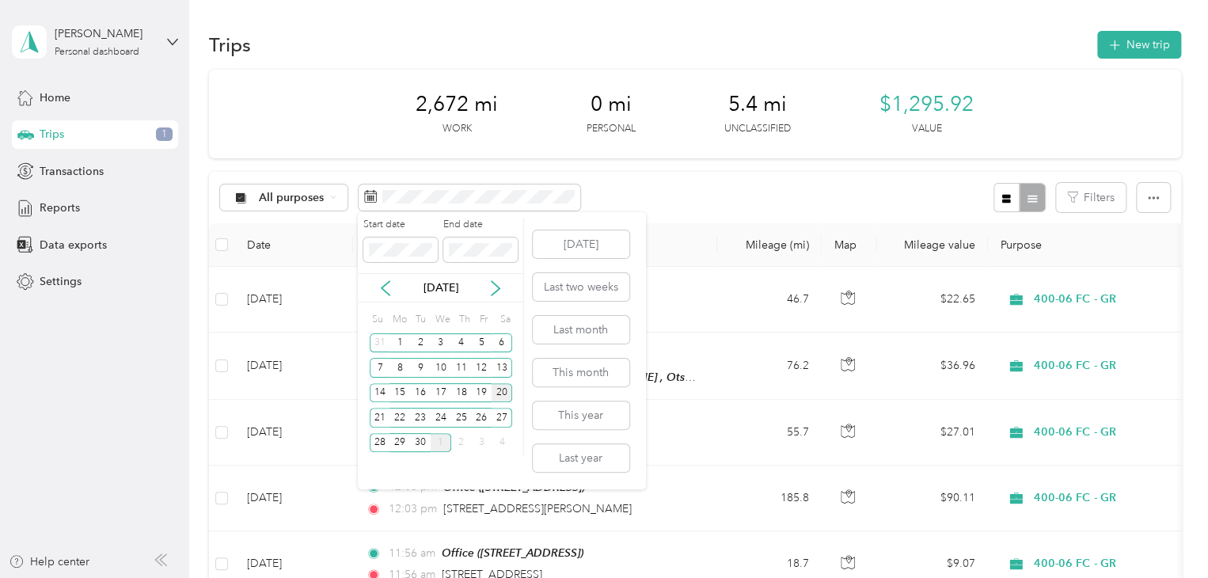
click at [505, 390] on div "20" at bounding box center [502, 393] width 21 height 20
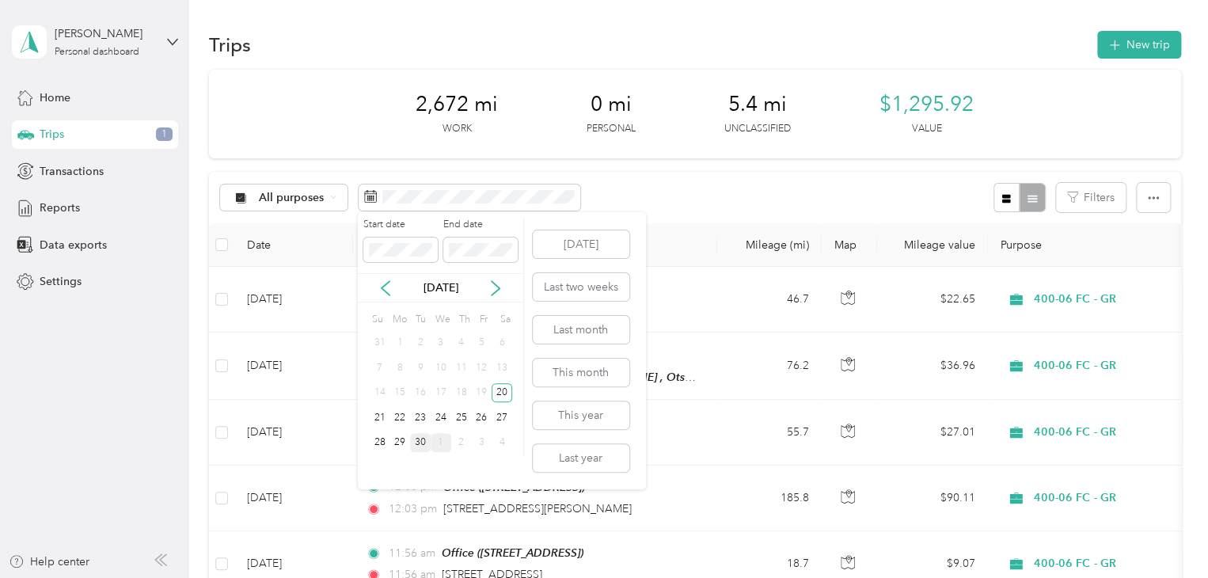
click at [418, 439] on div "30" at bounding box center [420, 443] width 21 height 20
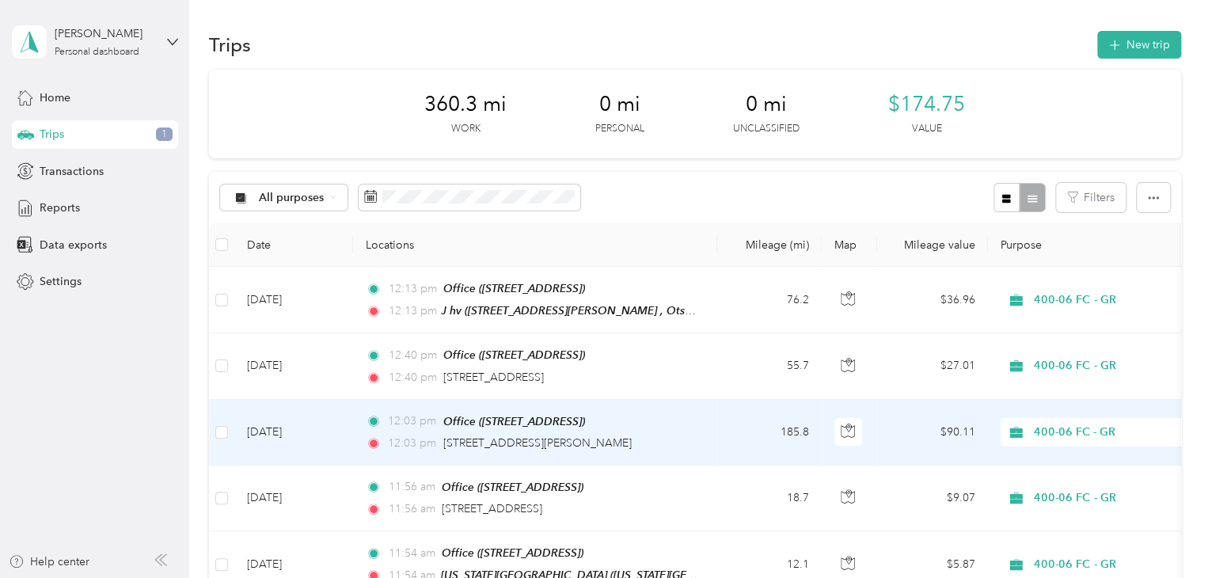
click at [299, 432] on td "Sep 24, 2025" at bounding box center [293, 433] width 119 height 66
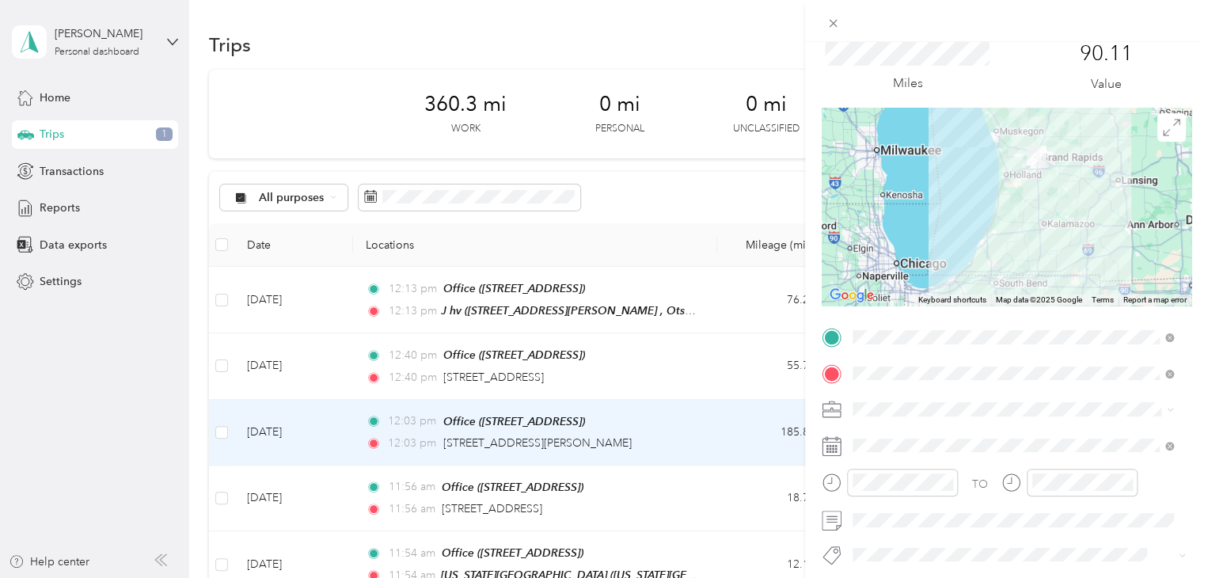
scroll to position [158, 0]
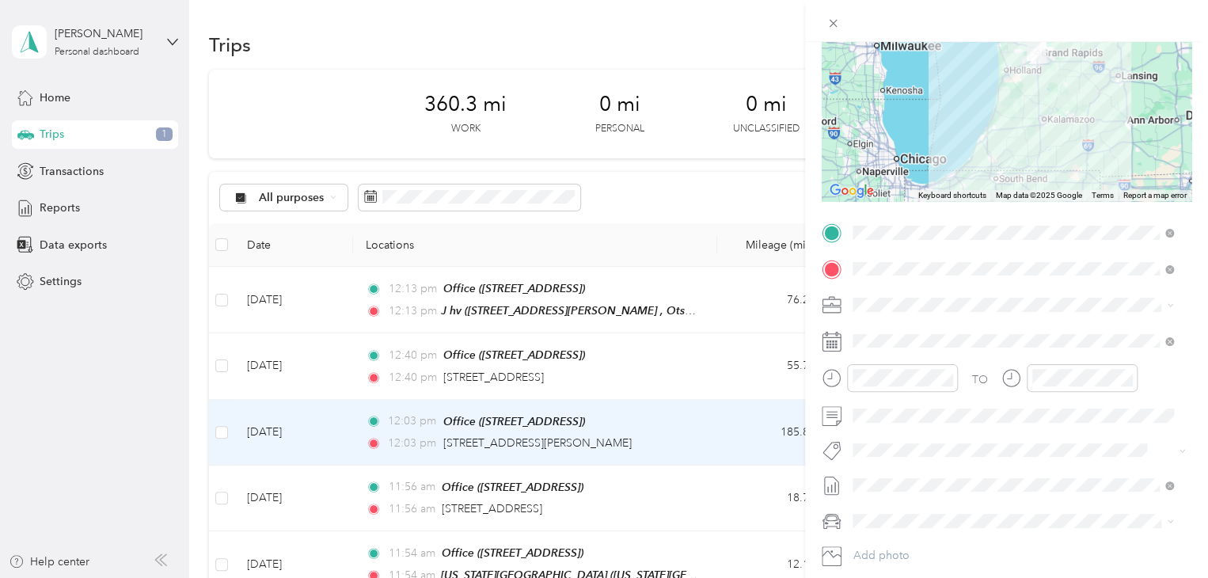
click at [265, 369] on div "Trip details Save This trip cannot be edited because it is either under review,…" at bounding box center [604, 289] width 1208 height 578
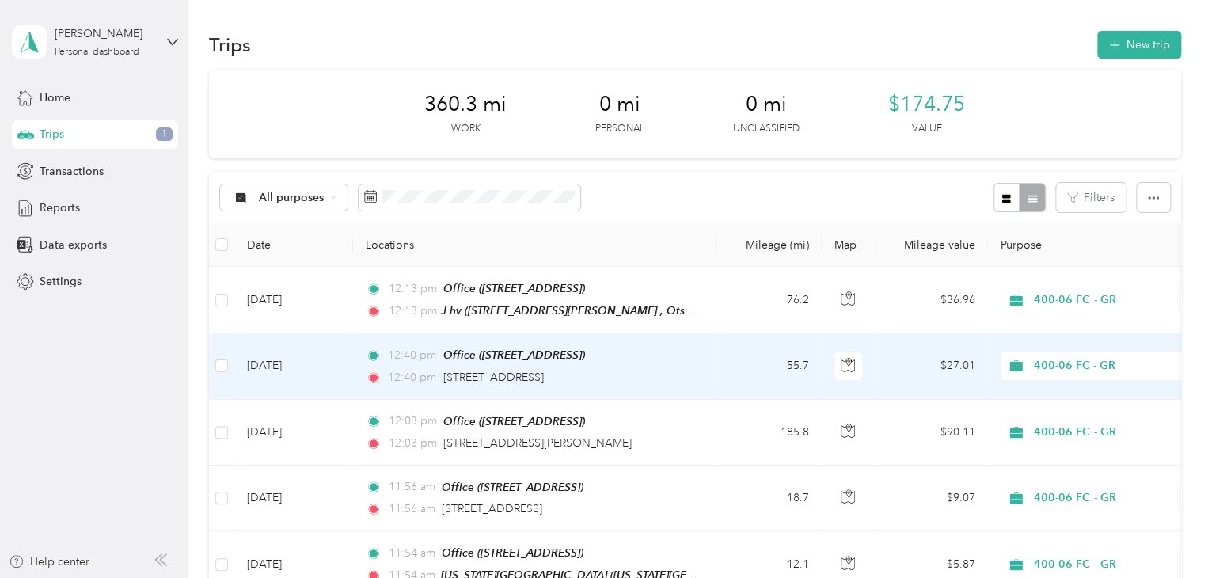
click at [265, 369] on td "Sep 26, 2025" at bounding box center [293, 366] width 119 height 66
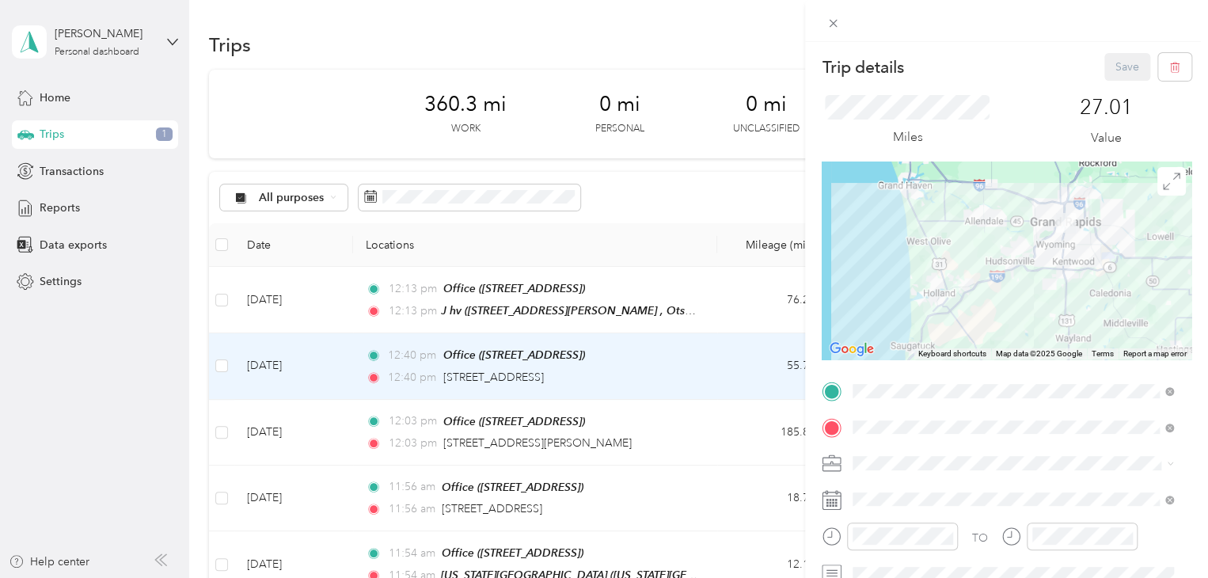
scroll to position [79, 0]
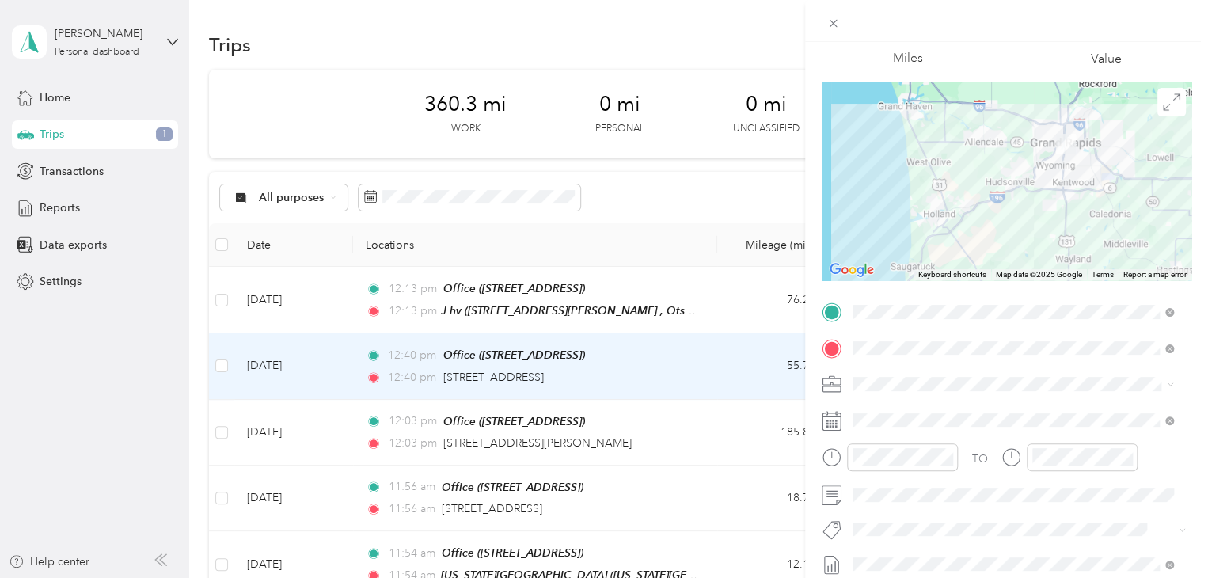
click at [352, 108] on div "Trip details Save This trip cannot be edited because it is either under review,…" at bounding box center [604, 289] width 1208 height 578
